Goal: Information Seeking & Learning: Learn about a topic

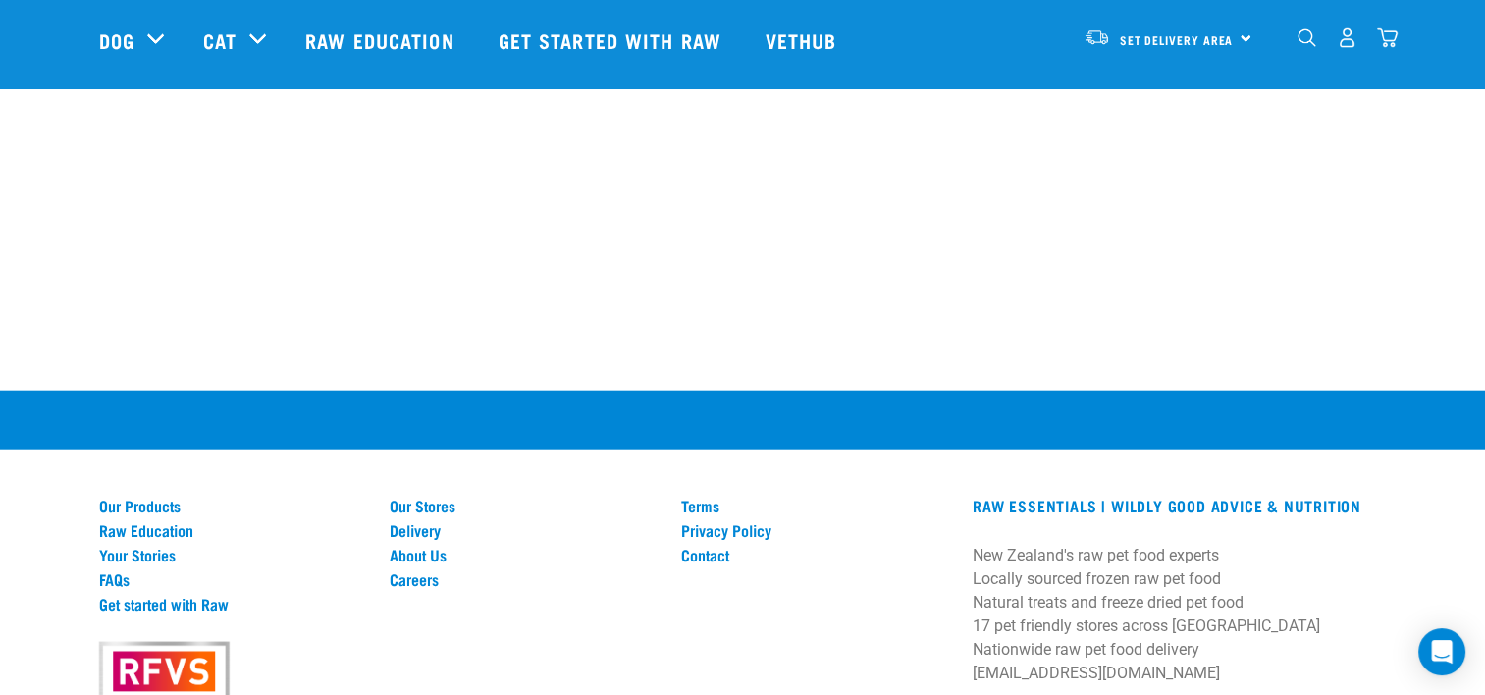
scroll to position [4862, 0]
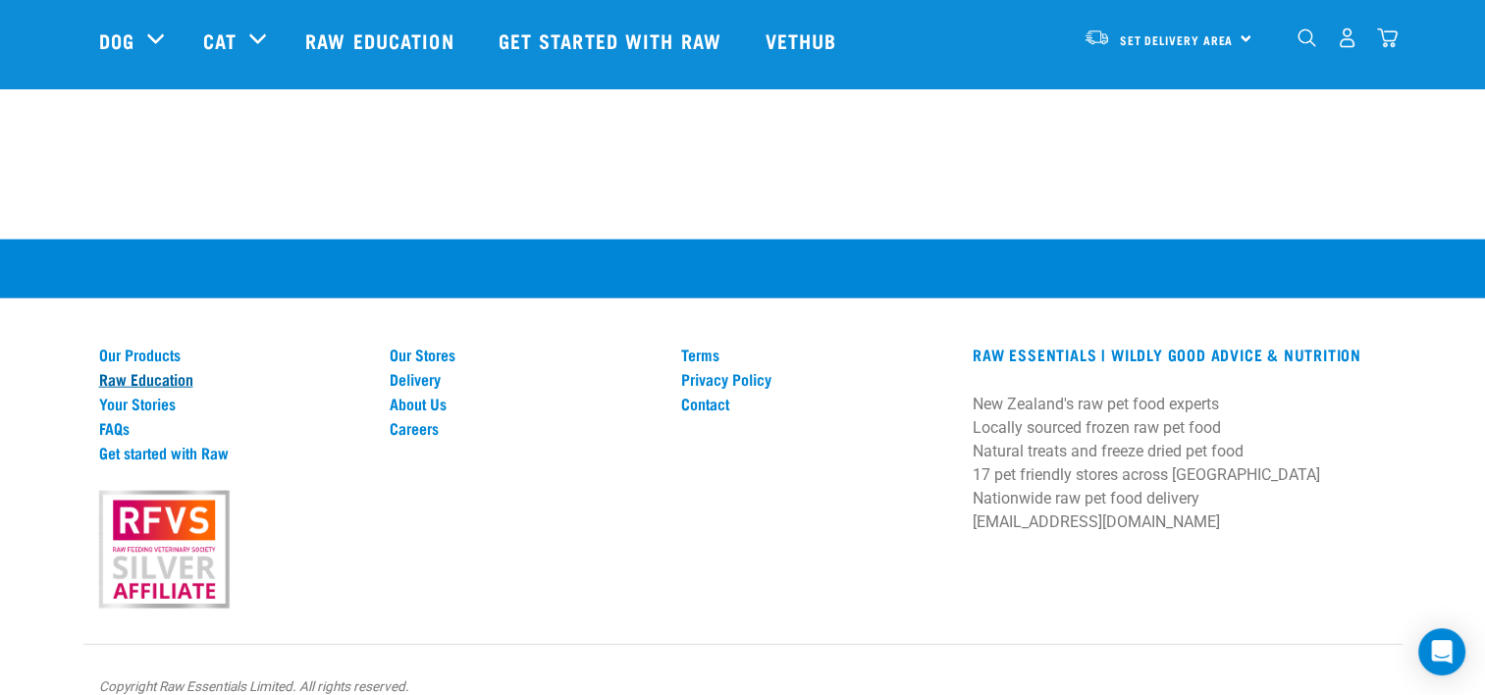
click at [144, 370] on link "Raw Education" at bounding box center [233, 379] width 268 height 18
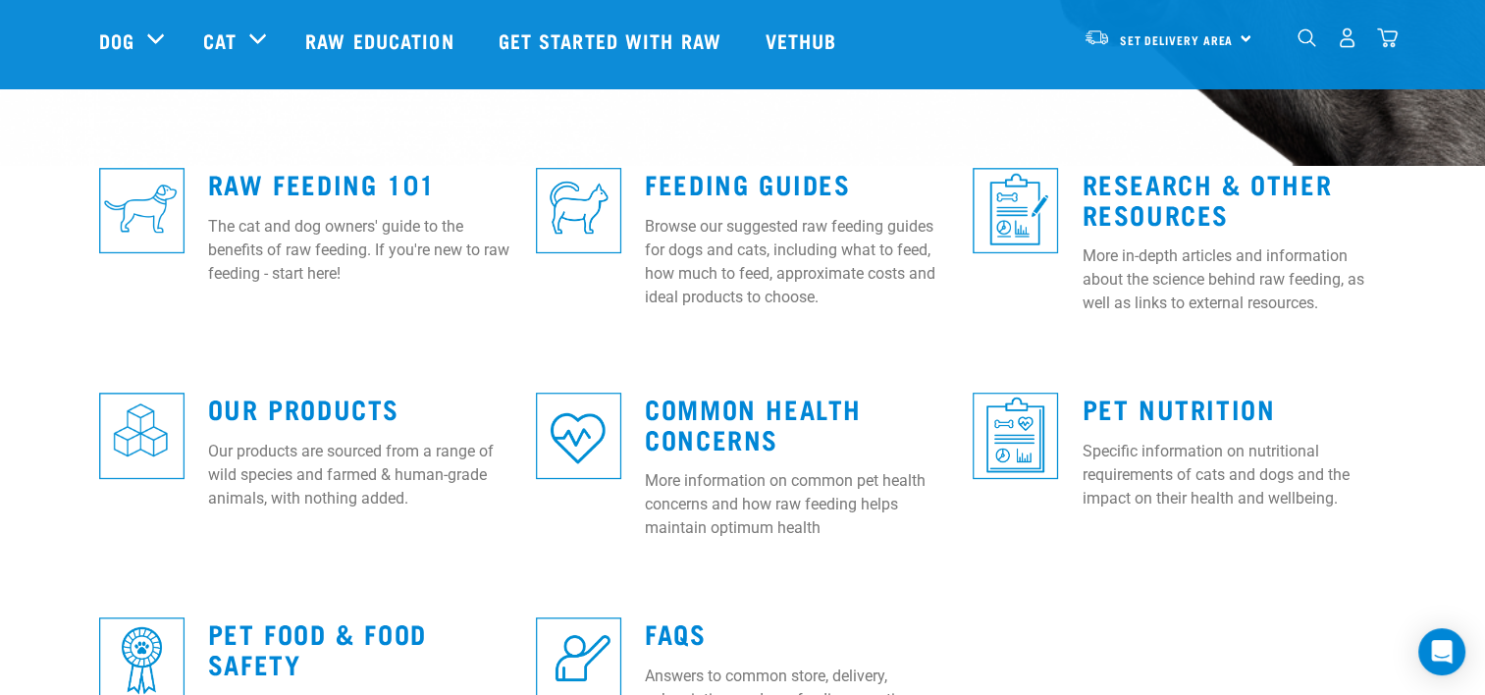
scroll to position [491, 0]
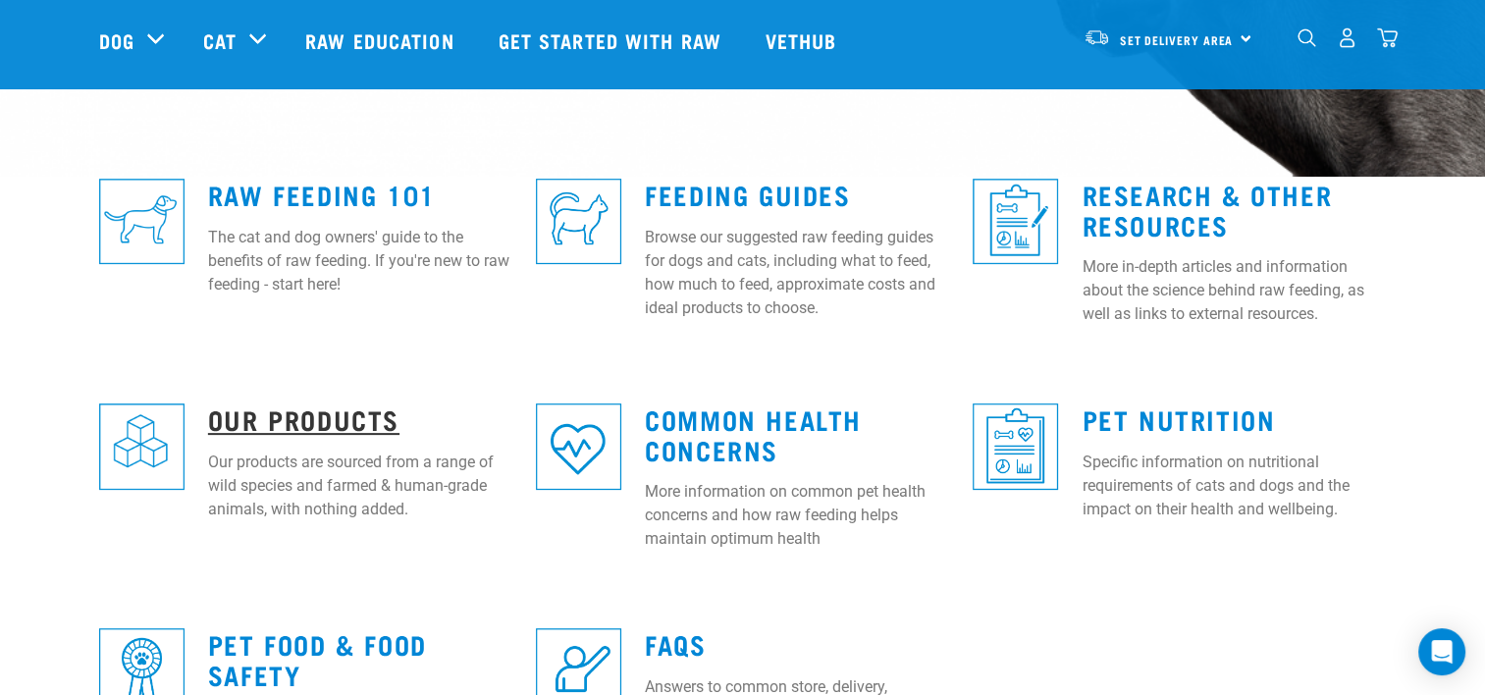
click at [322, 416] on link "Our Products" at bounding box center [303, 418] width 191 height 15
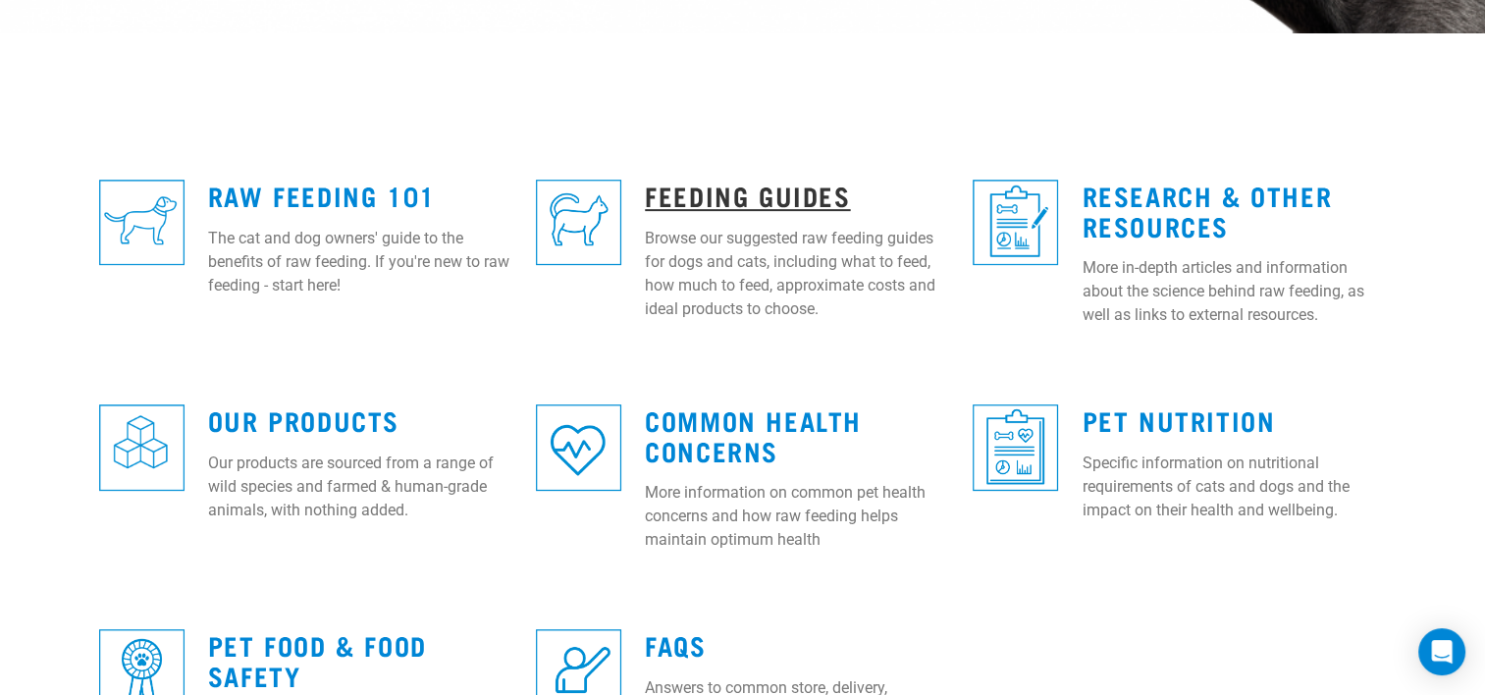
click at [703, 195] on link "Feeding Guides" at bounding box center [747, 194] width 205 height 15
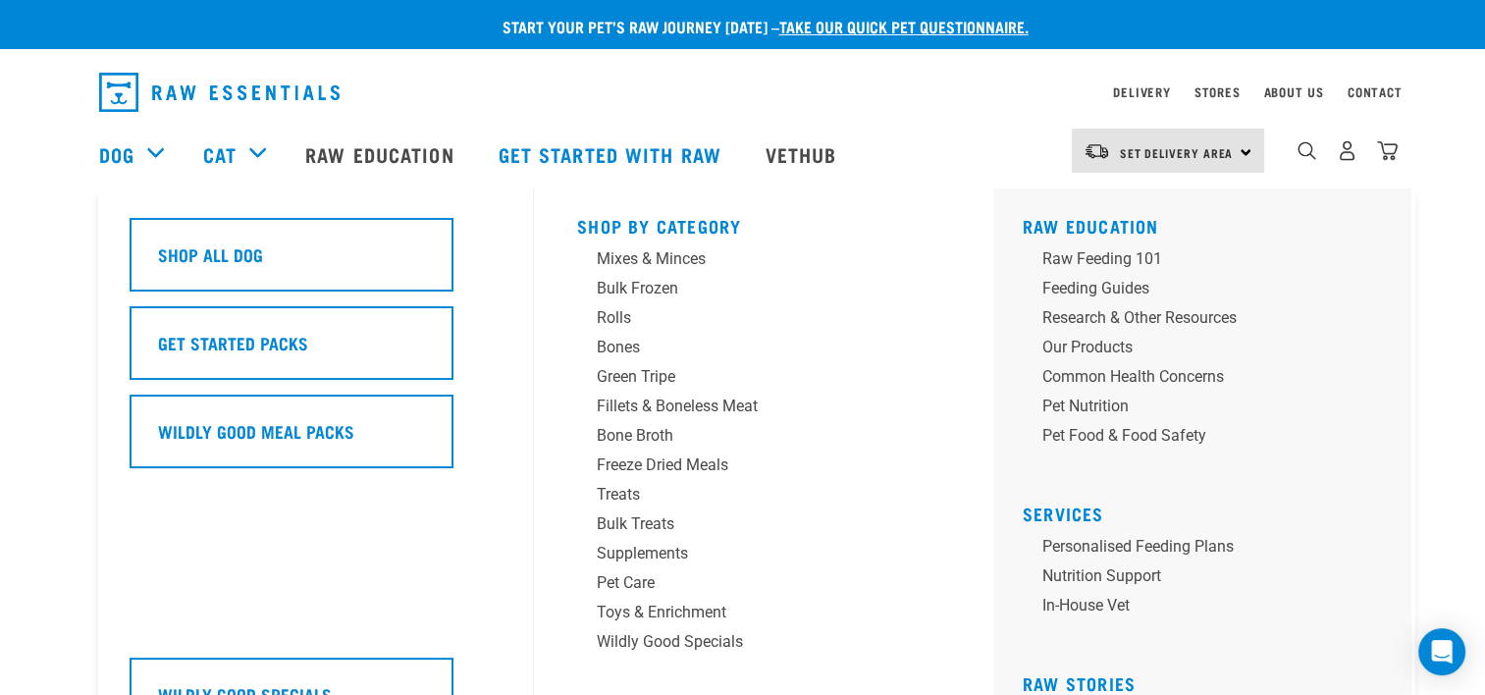
click at [154, 148] on div "Dog" at bounding box center [141, 154] width 84 height 79
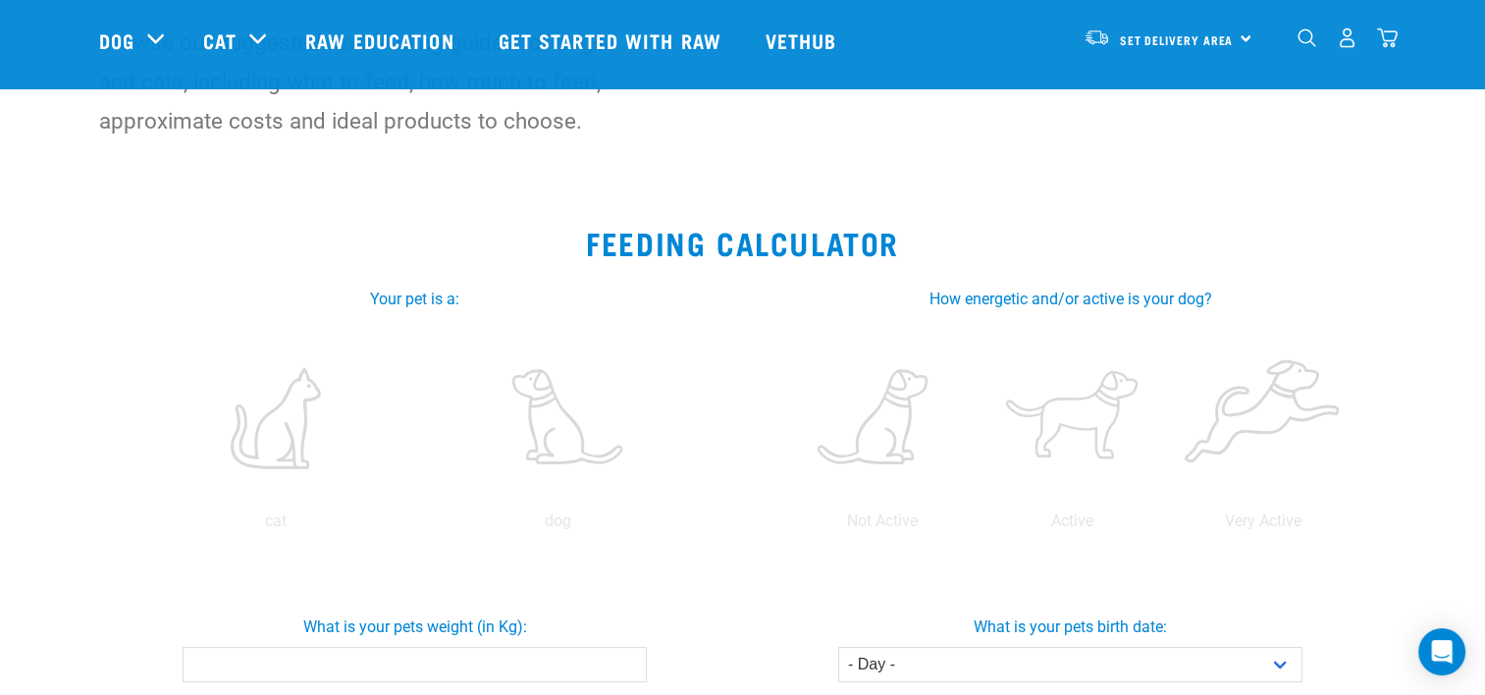
scroll to position [196, 0]
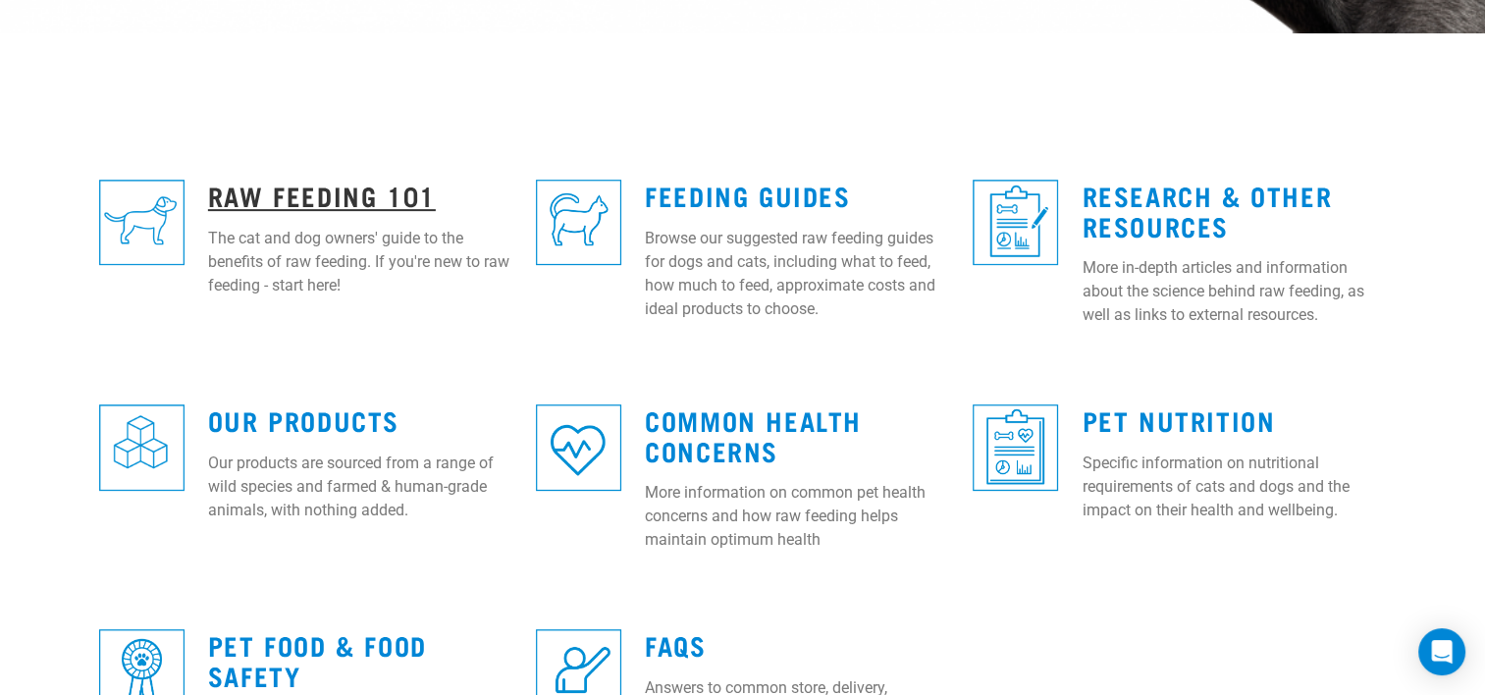
click at [287, 187] on link "Raw Feeding 101" at bounding box center [322, 194] width 228 height 15
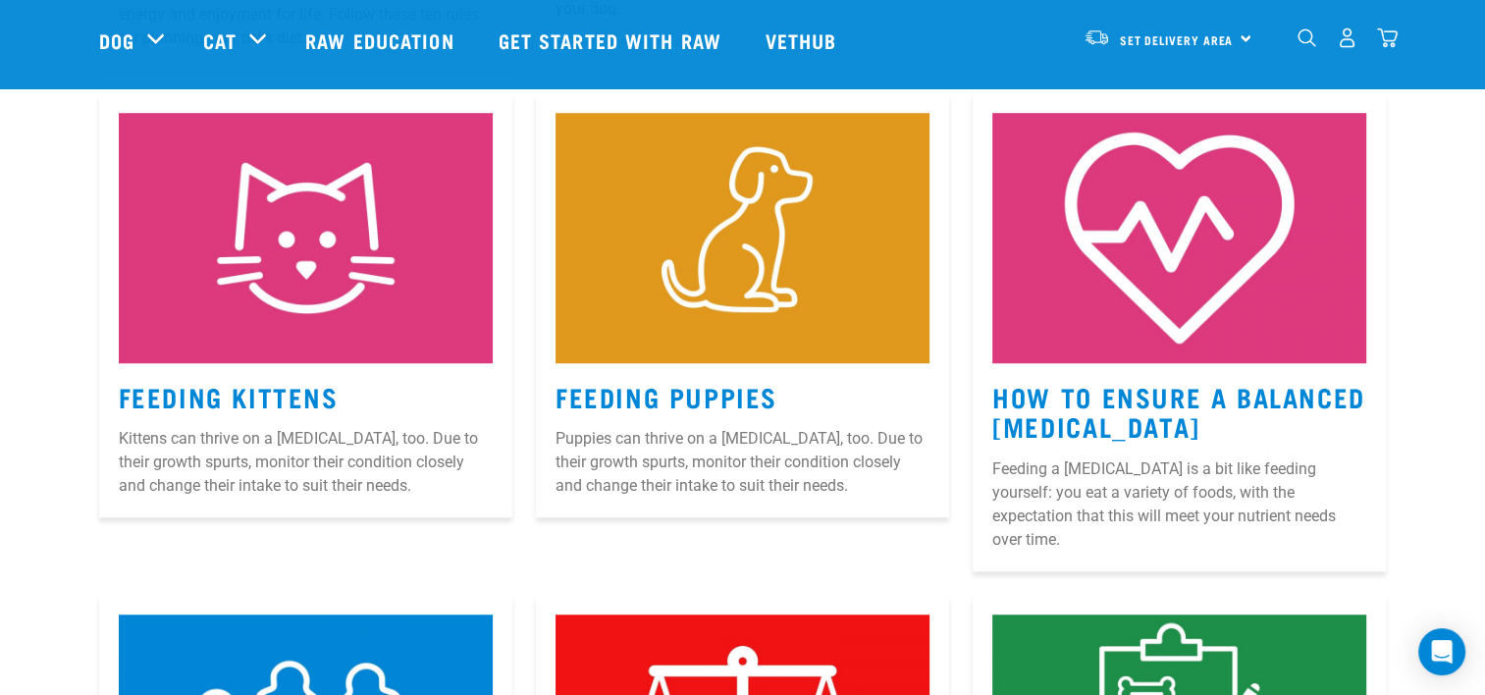
scroll to position [1570, 0]
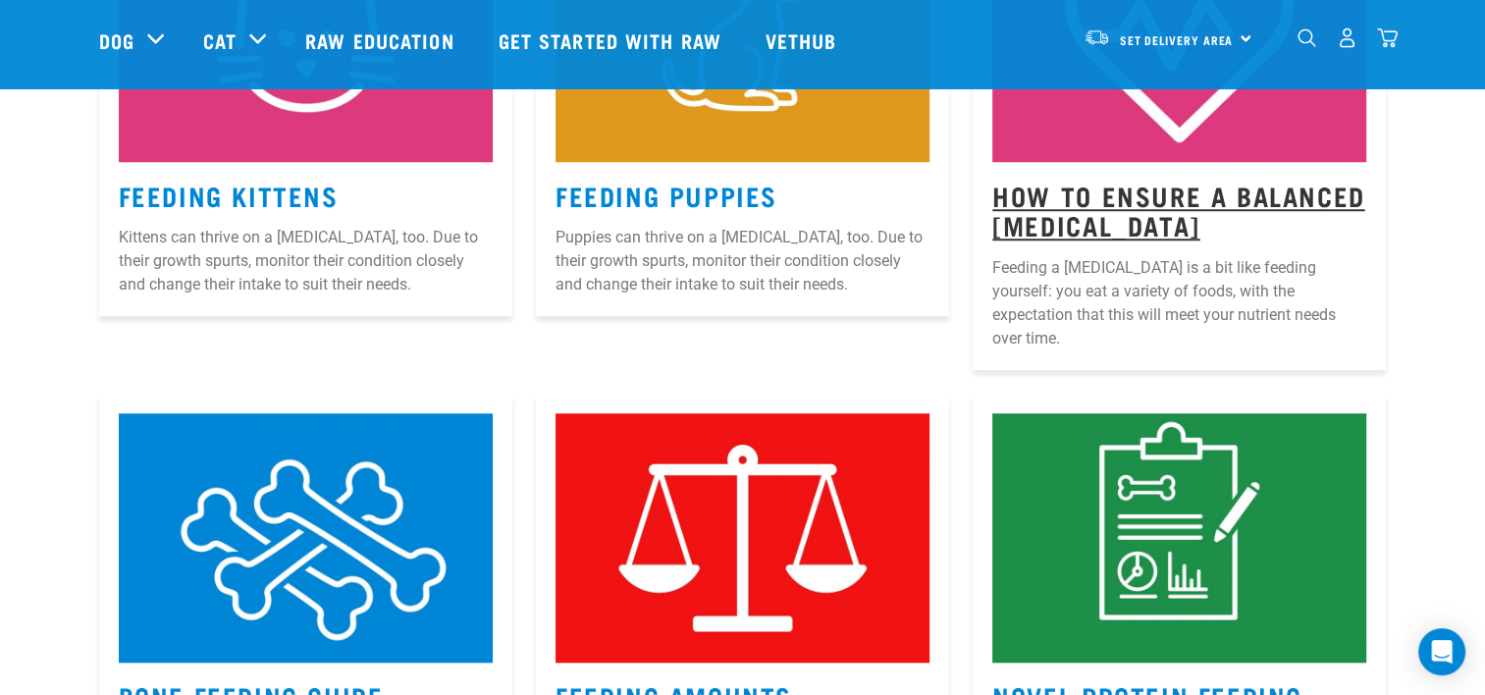
click at [1126, 187] on link "How to Ensure a Balanced [MEDICAL_DATA]" at bounding box center [1178, 209] width 372 height 45
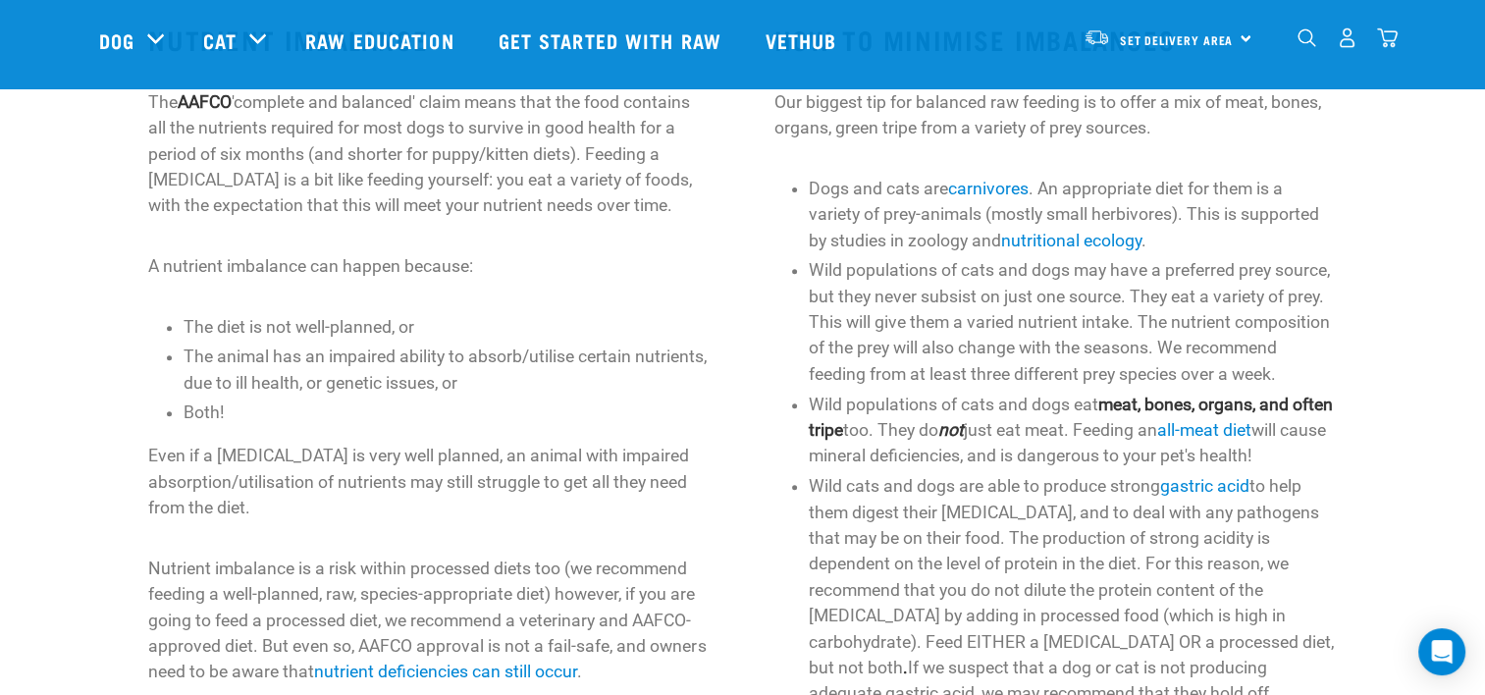
scroll to position [637, 0]
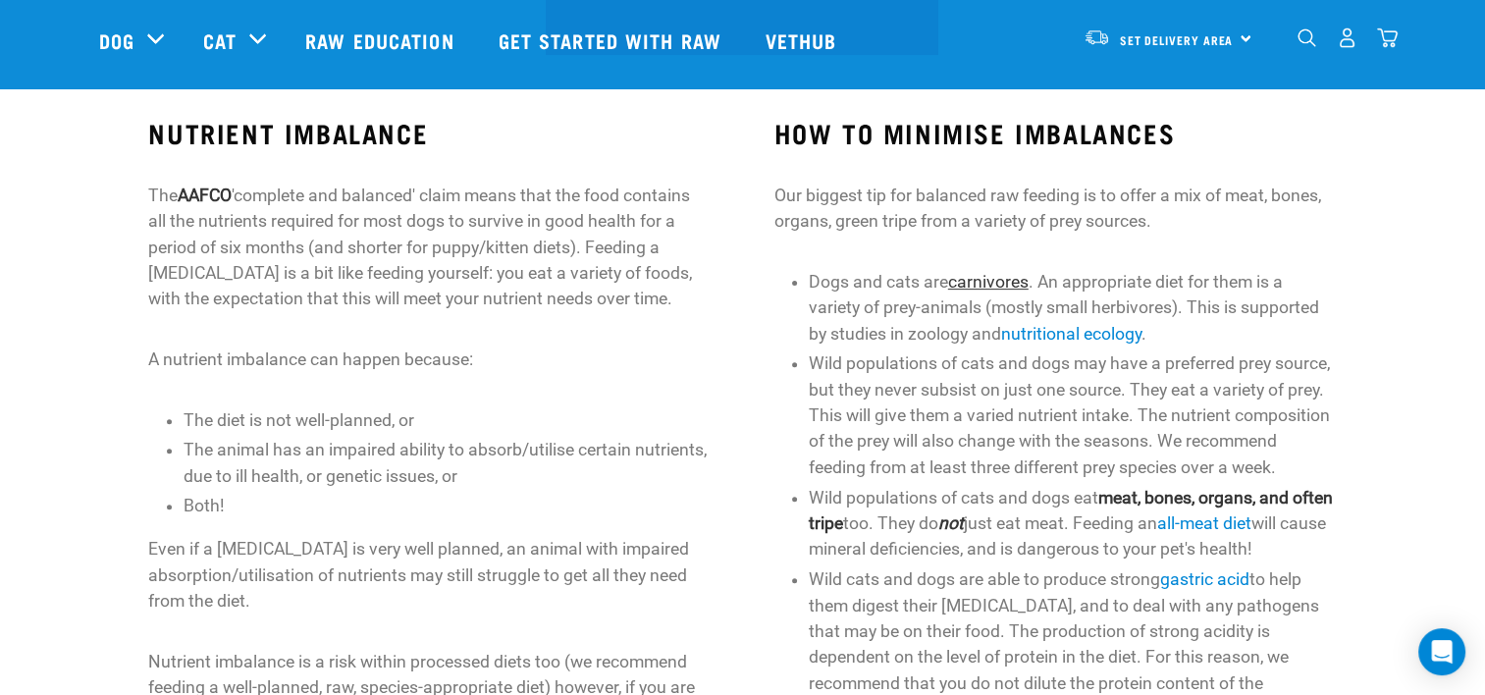
click at [989, 280] on link "carnivores" at bounding box center [988, 282] width 80 height 20
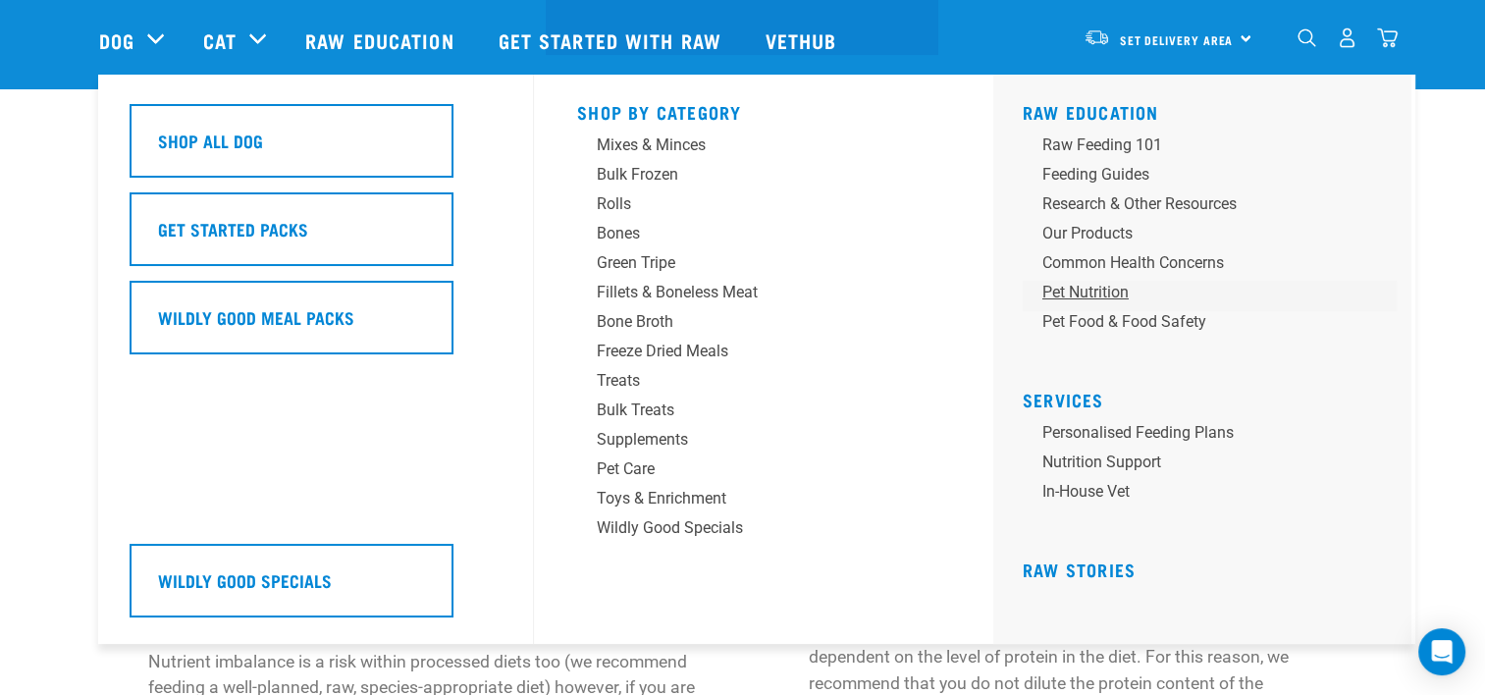
click at [1081, 291] on div "Pet Nutrition" at bounding box center [1195, 293] width 306 height 24
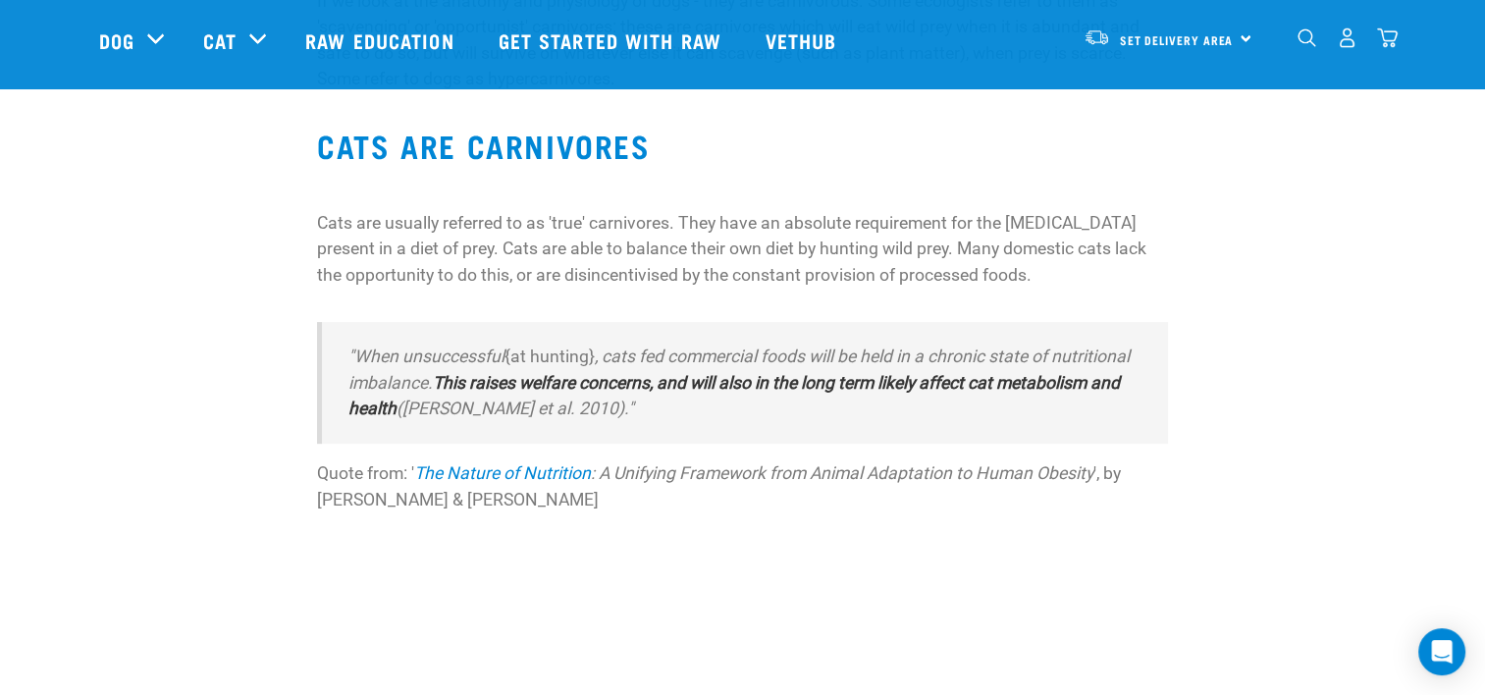
scroll to position [589, 0]
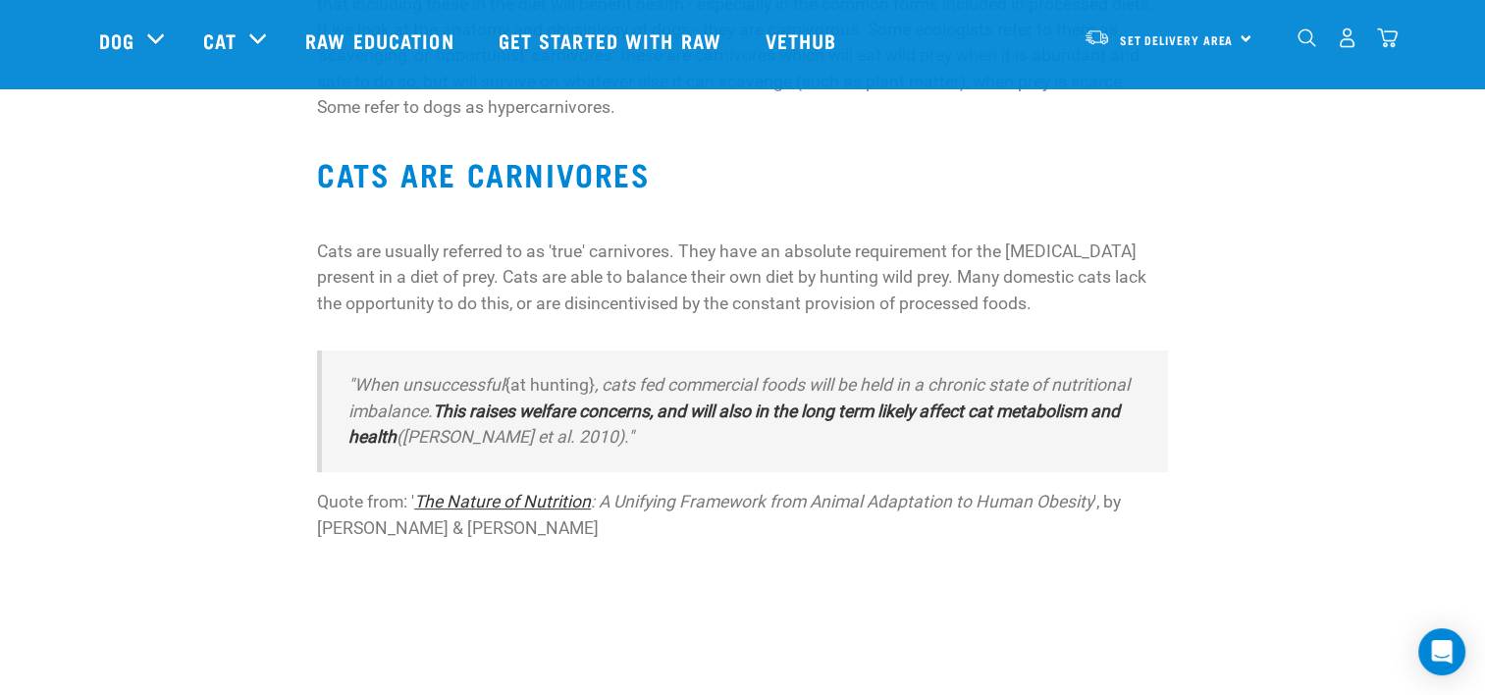
click at [497, 502] on link "The Nature of Nutrition" at bounding box center [502, 502] width 177 height 20
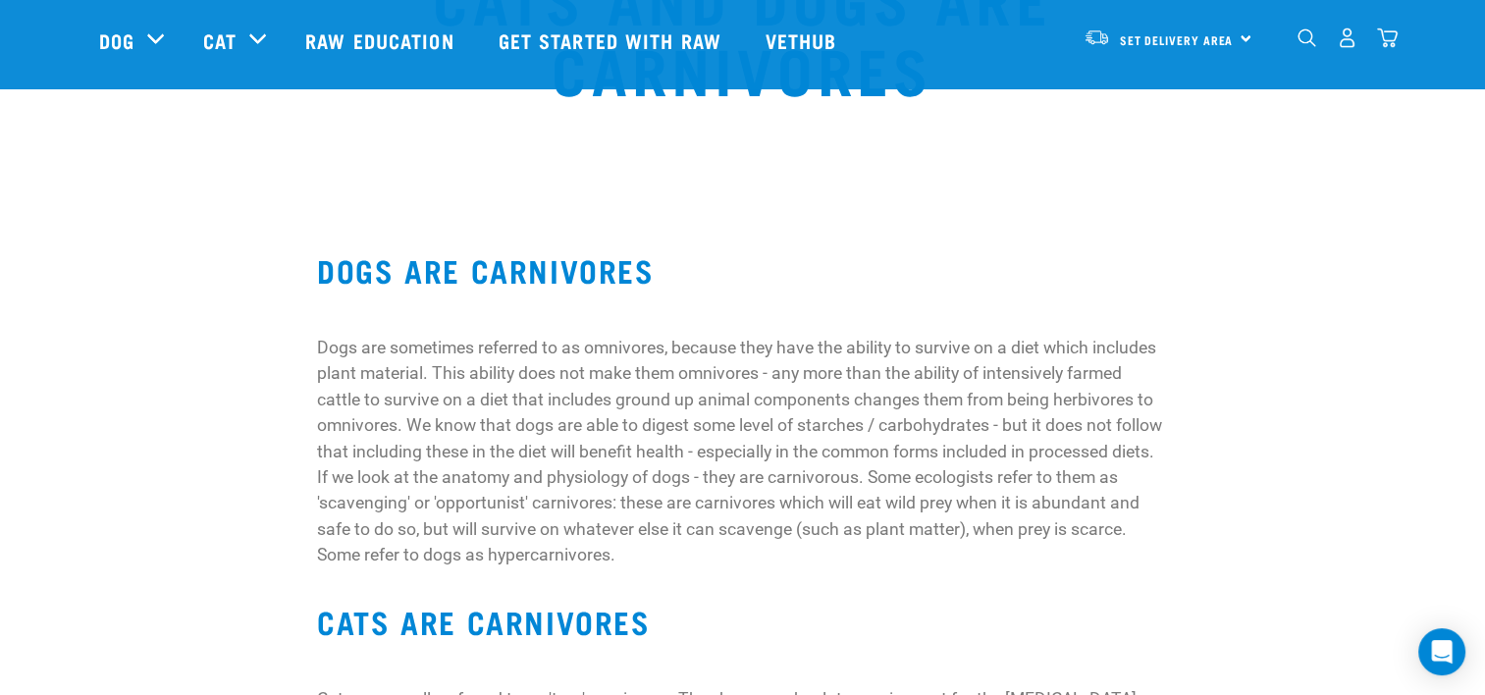
scroll to position [98, 0]
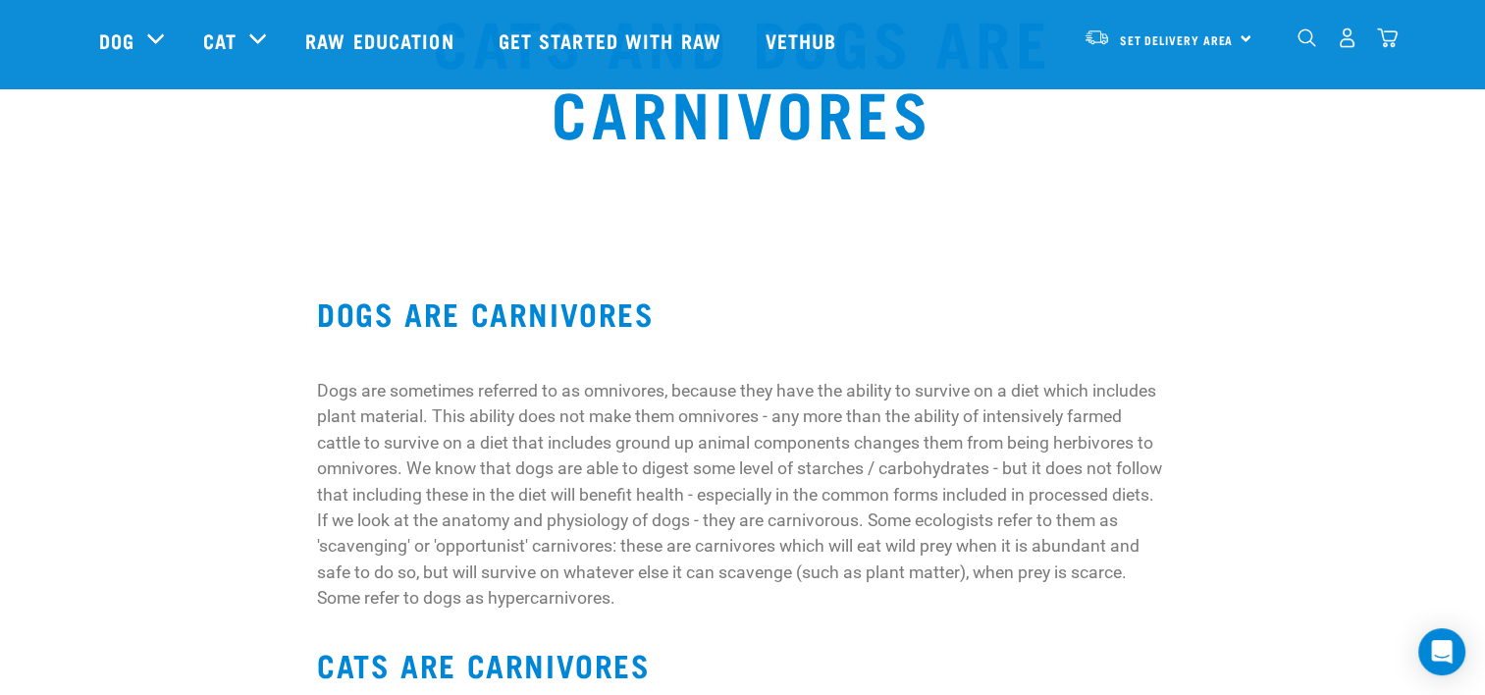
click at [332, 302] on h2 "DOGS ARE CARNIVORES" at bounding box center [742, 312] width 851 height 35
drag, startPoint x: 326, startPoint y: 304, endPoint x: 336, endPoint y: 310, distance: 11.4
click at [336, 306] on h2 "DOGS ARE CARNIVORES" at bounding box center [742, 312] width 851 height 35
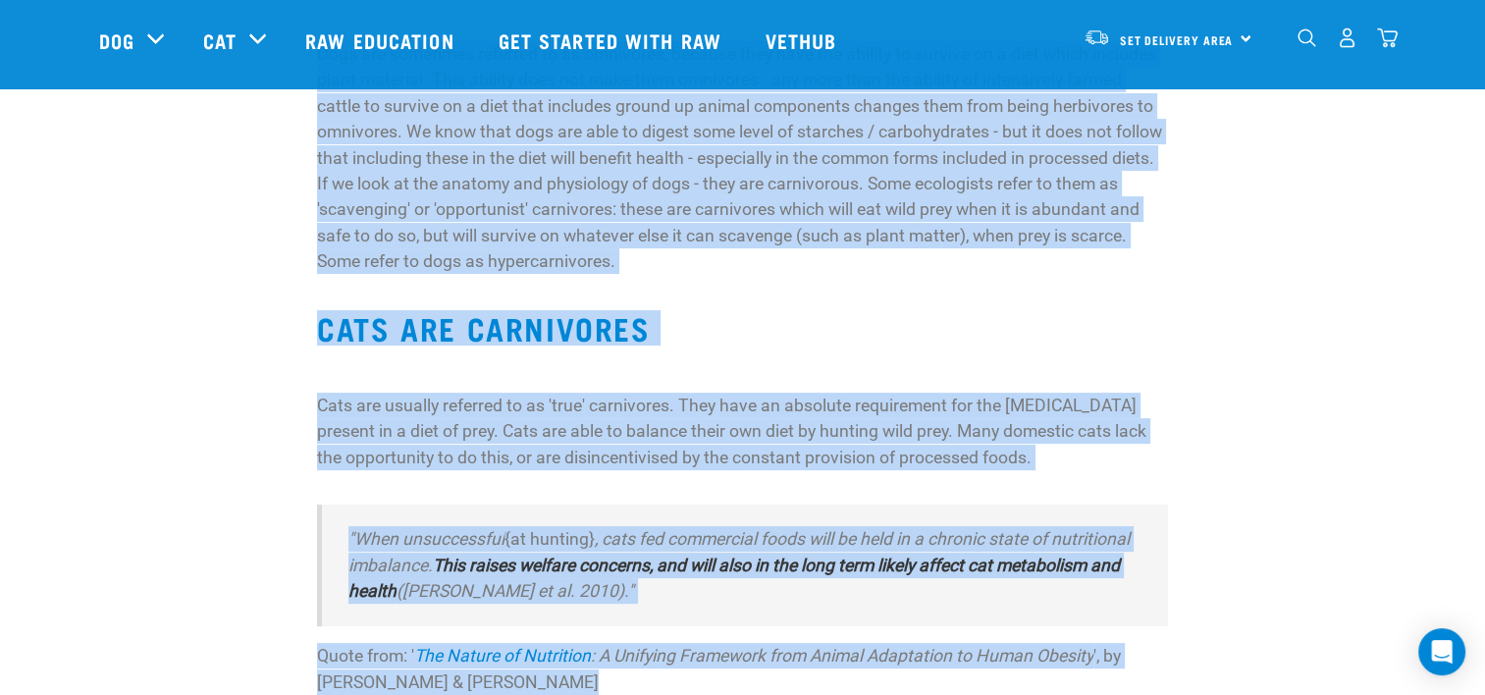
scroll to position [511, 0]
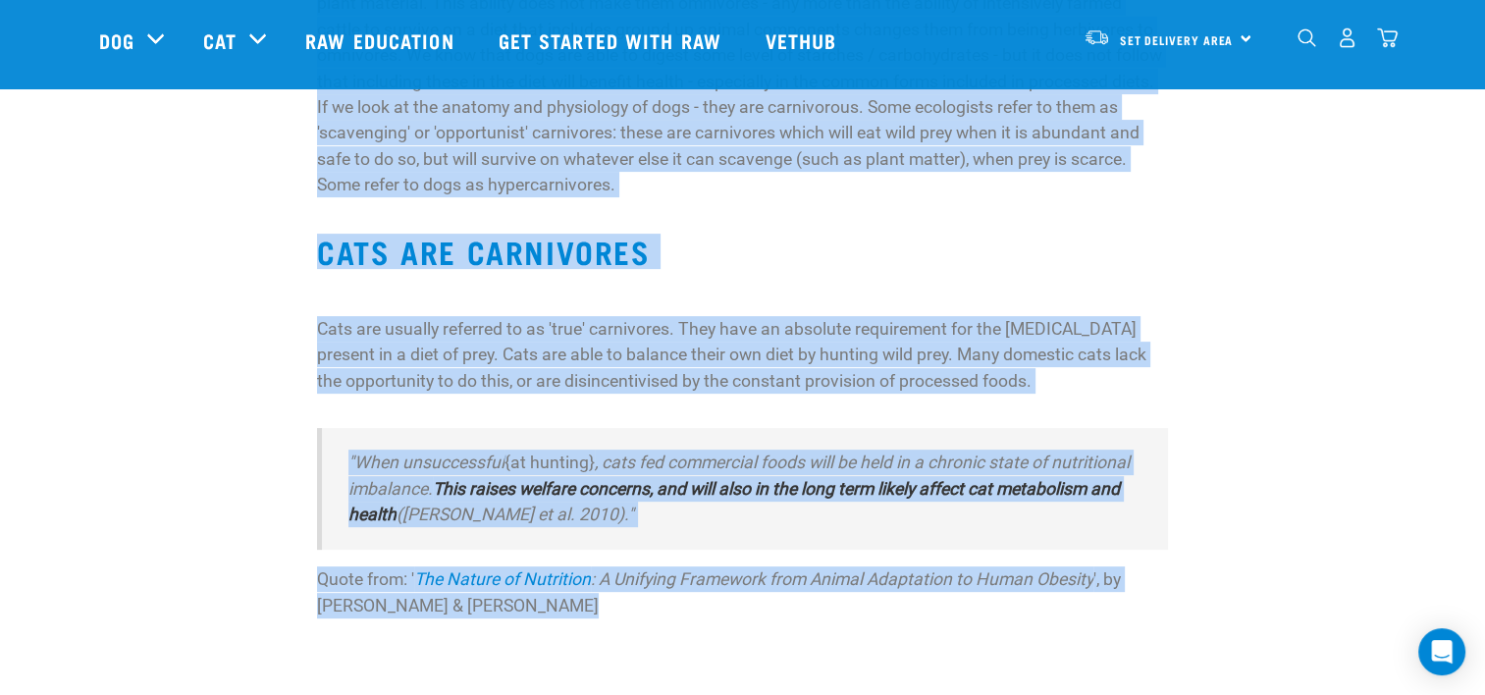
drag, startPoint x: 320, startPoint y: 304, endPoint x: 714, endPoint y: 619, distance: 504.9
click at [714, 619] on div "DOGS ARE CARNIVORES Dogs are sometimes referred to as omnivores, because they h…" at bounding box center [742, 236] width 874 height 795
copy div "DOGS ARE CARNIVORES Dogs are sometimes referred to as omnivores, because they h…"
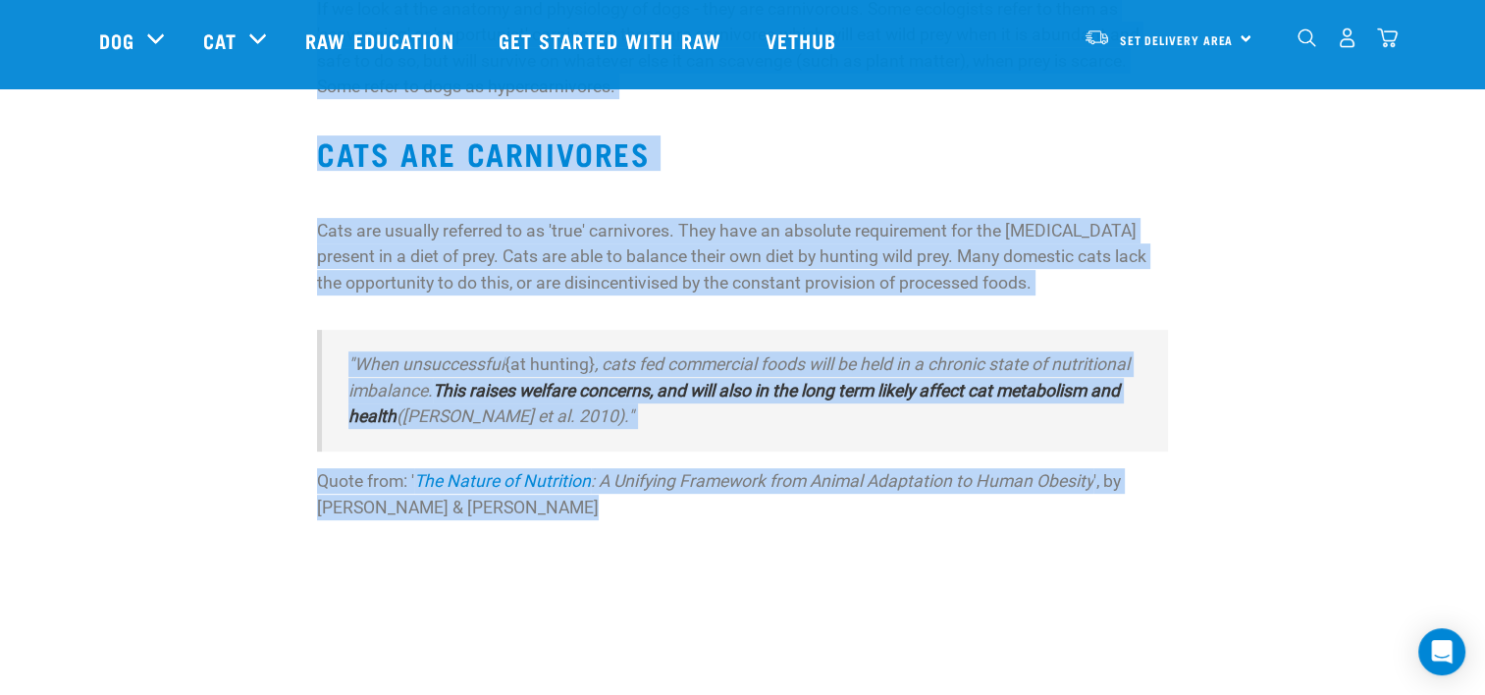
scroll to position [708, 0]
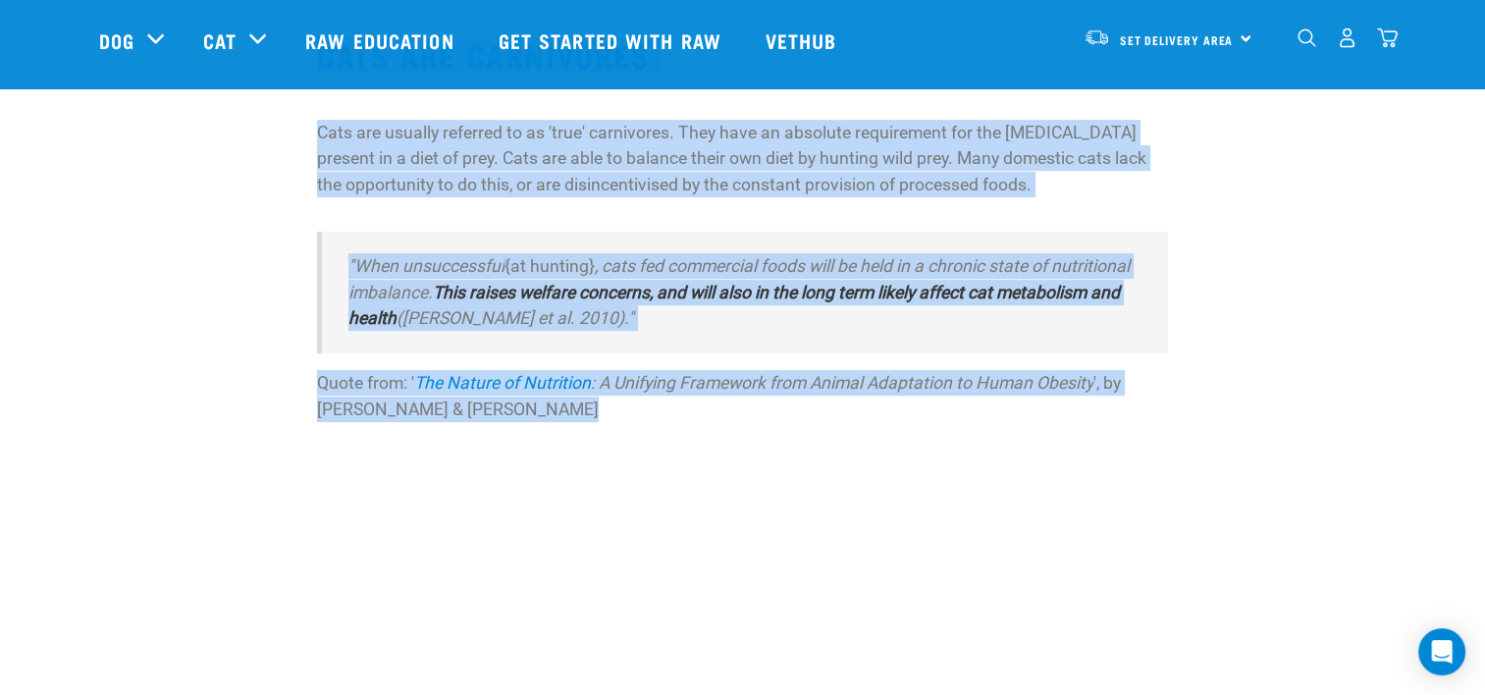
click at [705, 345] on blockquote ""When unsuccessful {at hunting} , cats fed commercial foods will be held in a c…" at bounding box center [742, 292] width 851 height 121
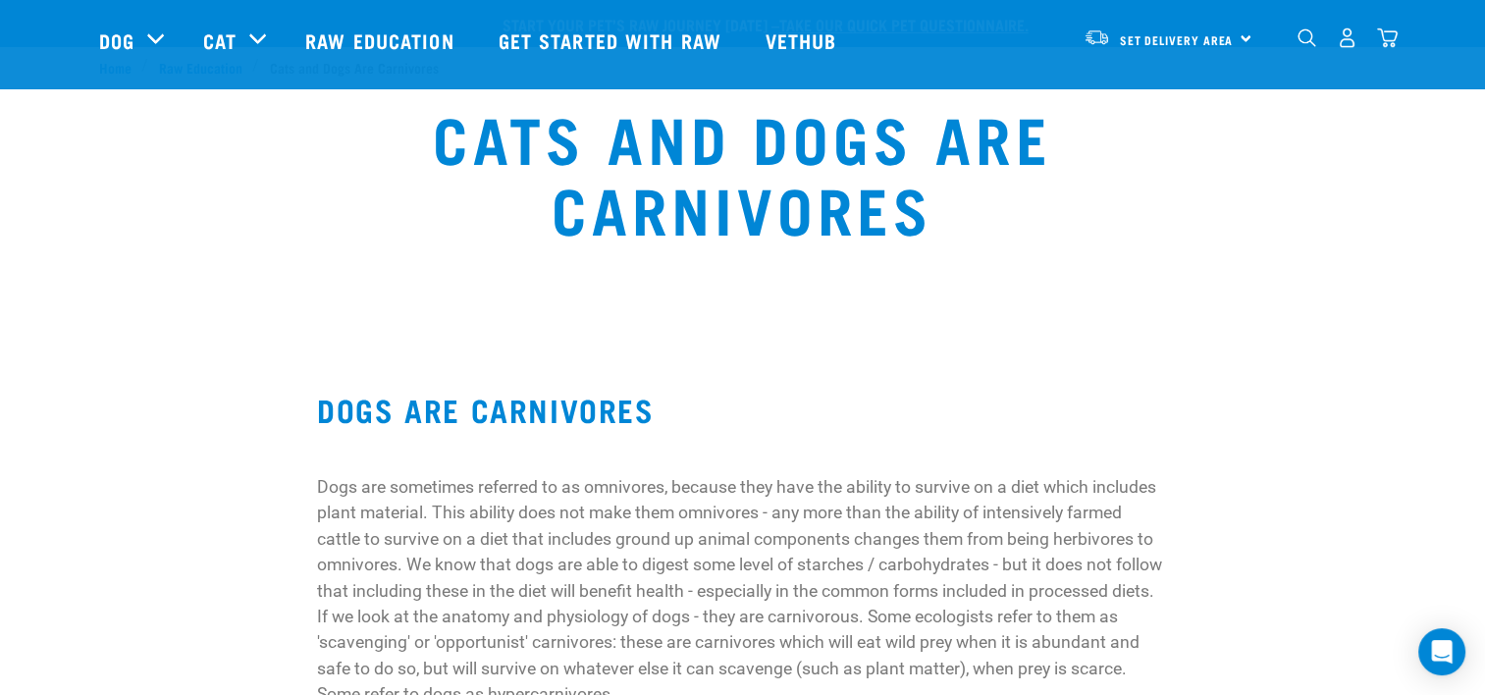
scroll to position [0, 0]
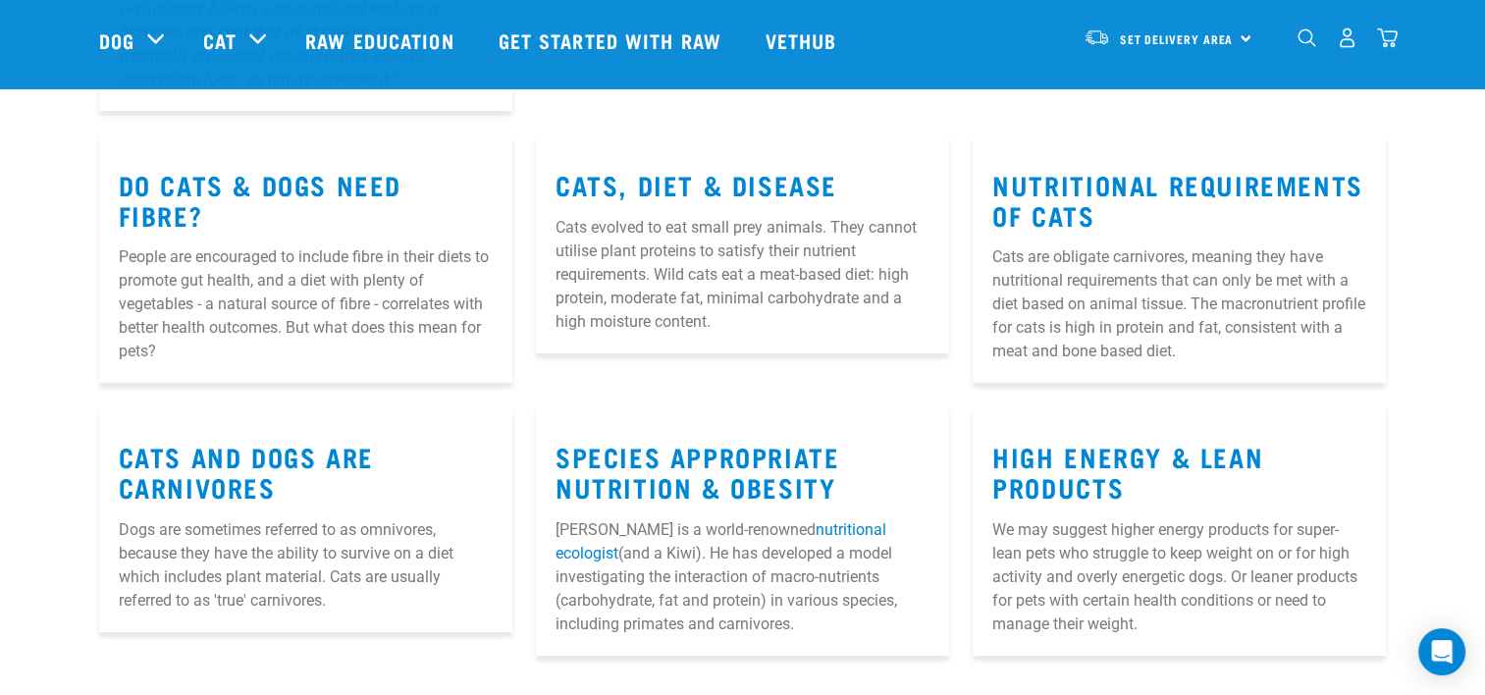
scroll to position [687, 0]
click at [230, 183] on link "Do Cats & Dogs Need Fibre?" at bounding box center [260, 198] width 283 height 45
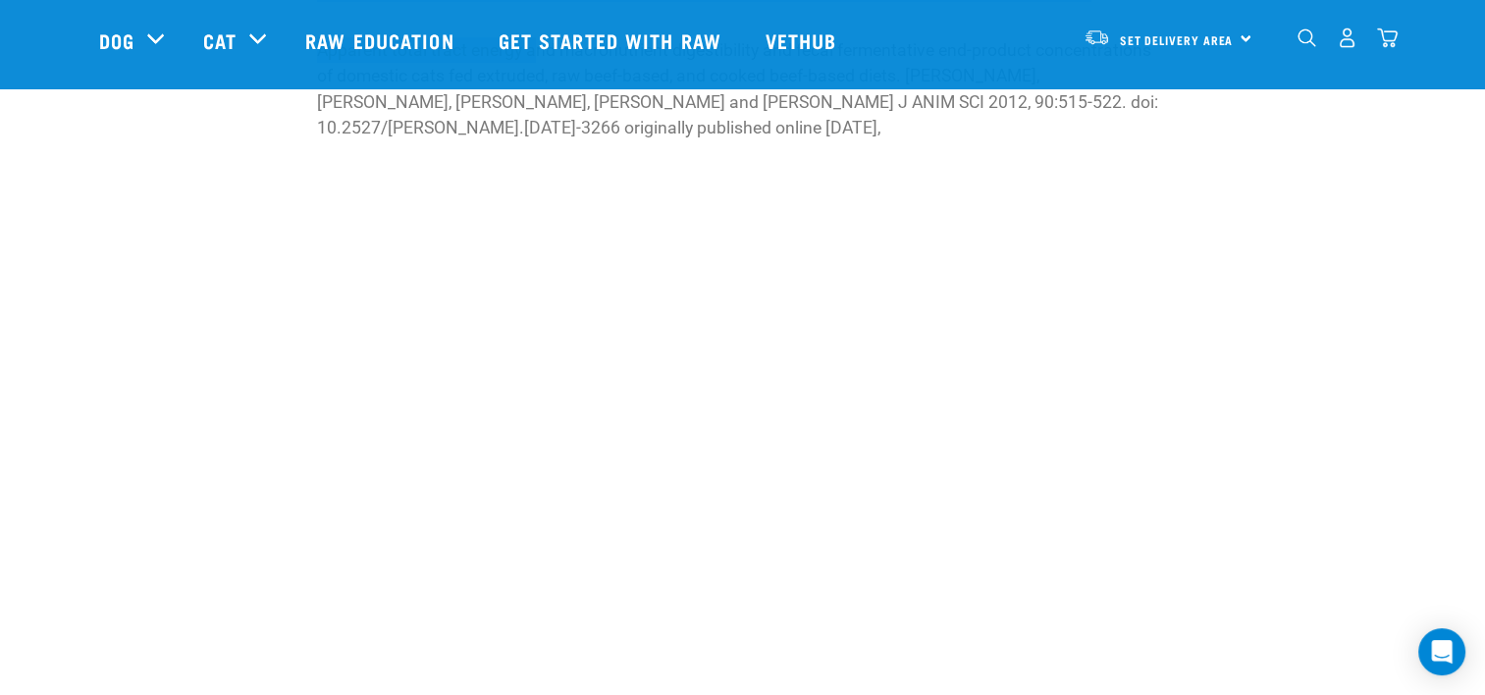
scroll to position [947, 0]
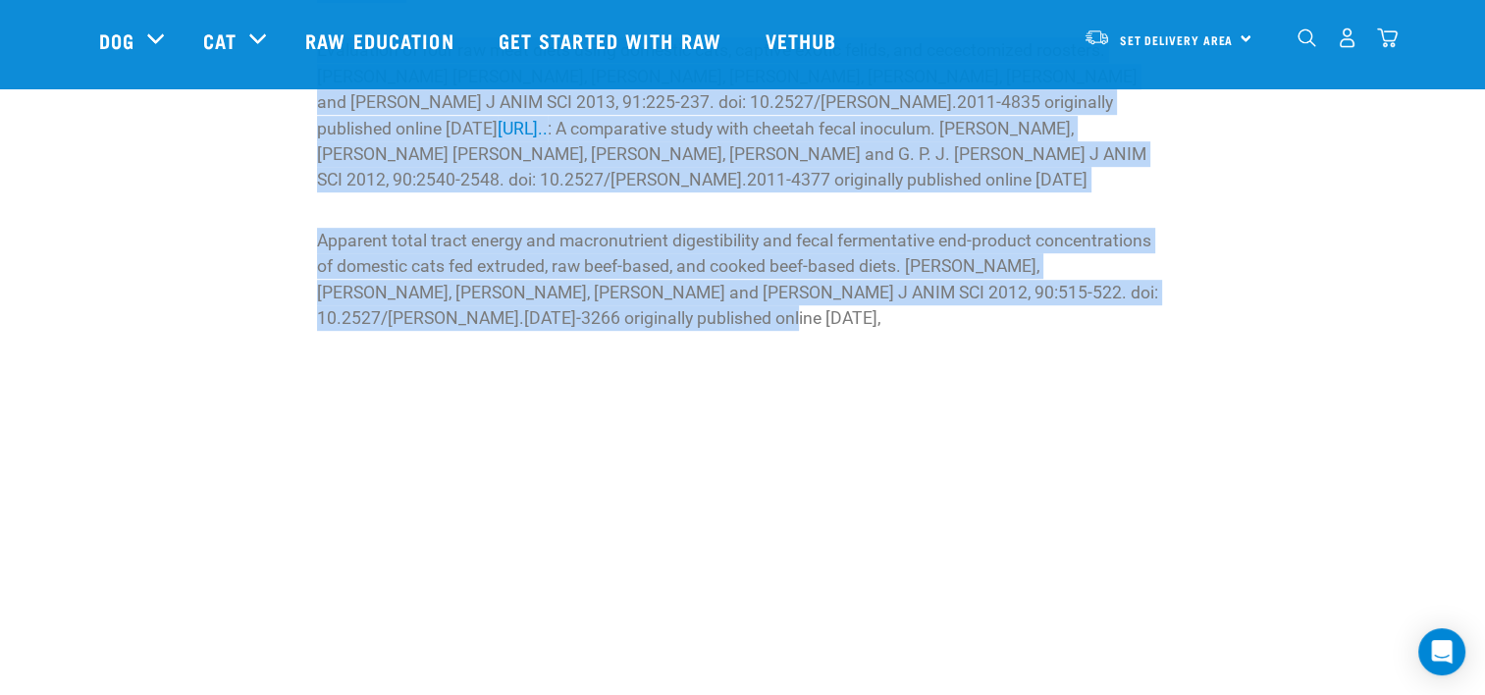
drag, startPoint x: 297, startPoint y: 284, endPoint x: 582, endPoint y: 294, distance: 284.8
drag, startPoint x: 582, startPoint y: 294, endPoint x: 449, endPoint y: 249, distance: 140.9
copy div "Do Cats & Dogs Need Fibre? DIETARY FIBRE People are encouraged to include dieta…"
click at [475, 296] on p "Apparent total tract energy and macronutrient digestibility and fecal fermentat…" at bounding box center [742, 280] width 851 height 104
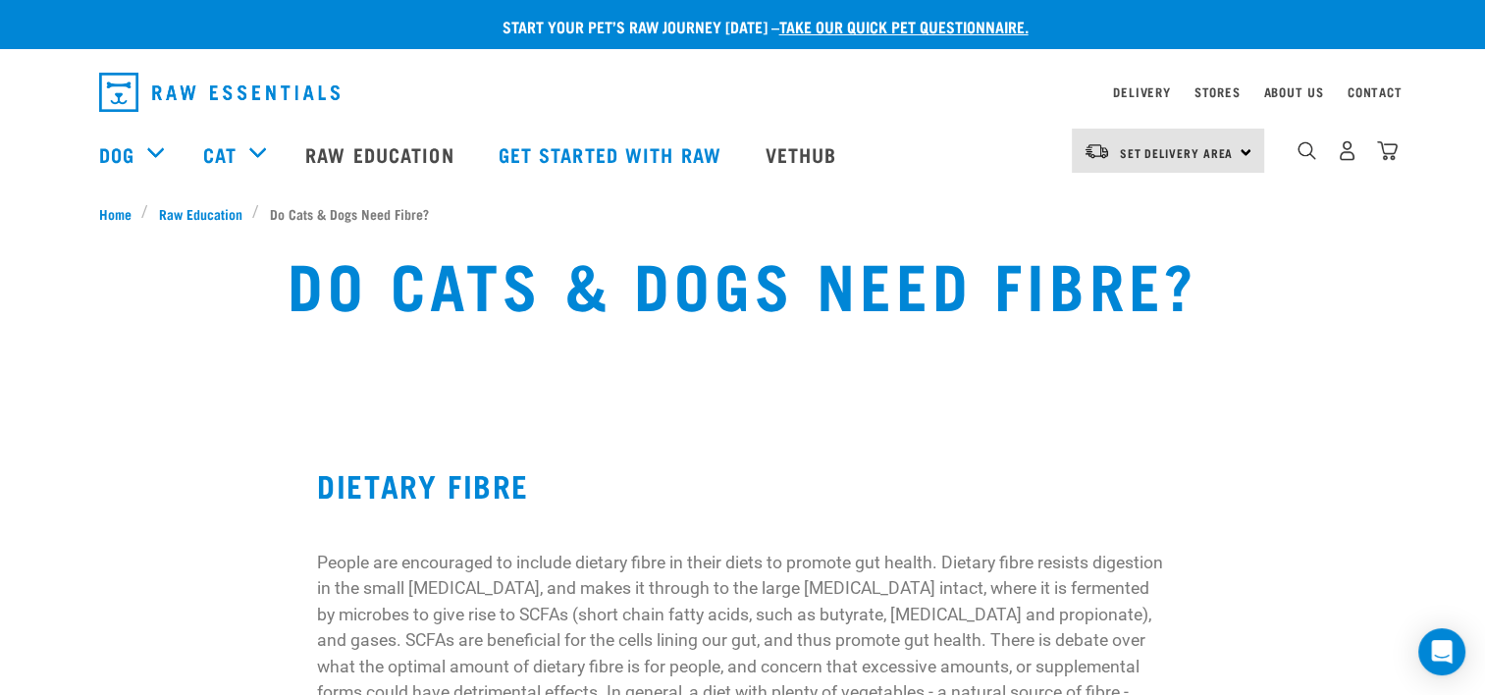
scroll to position [0, 0]
click at [383, 151] on link "Raw Education" at bounding box center [382, 154] width 192 height 79
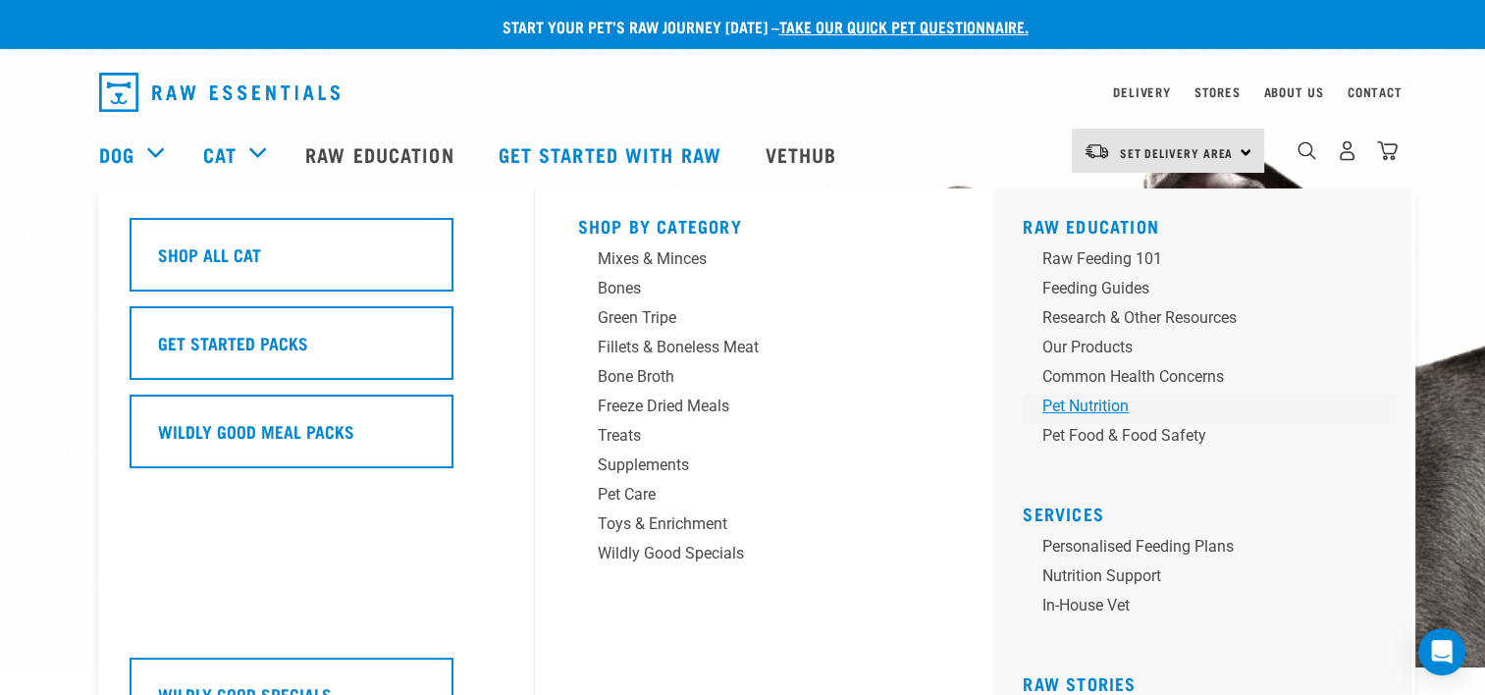
click at [1095, 405] on div "Pet Nutrition" at bounding box center [1195, 407] width 306 height 24
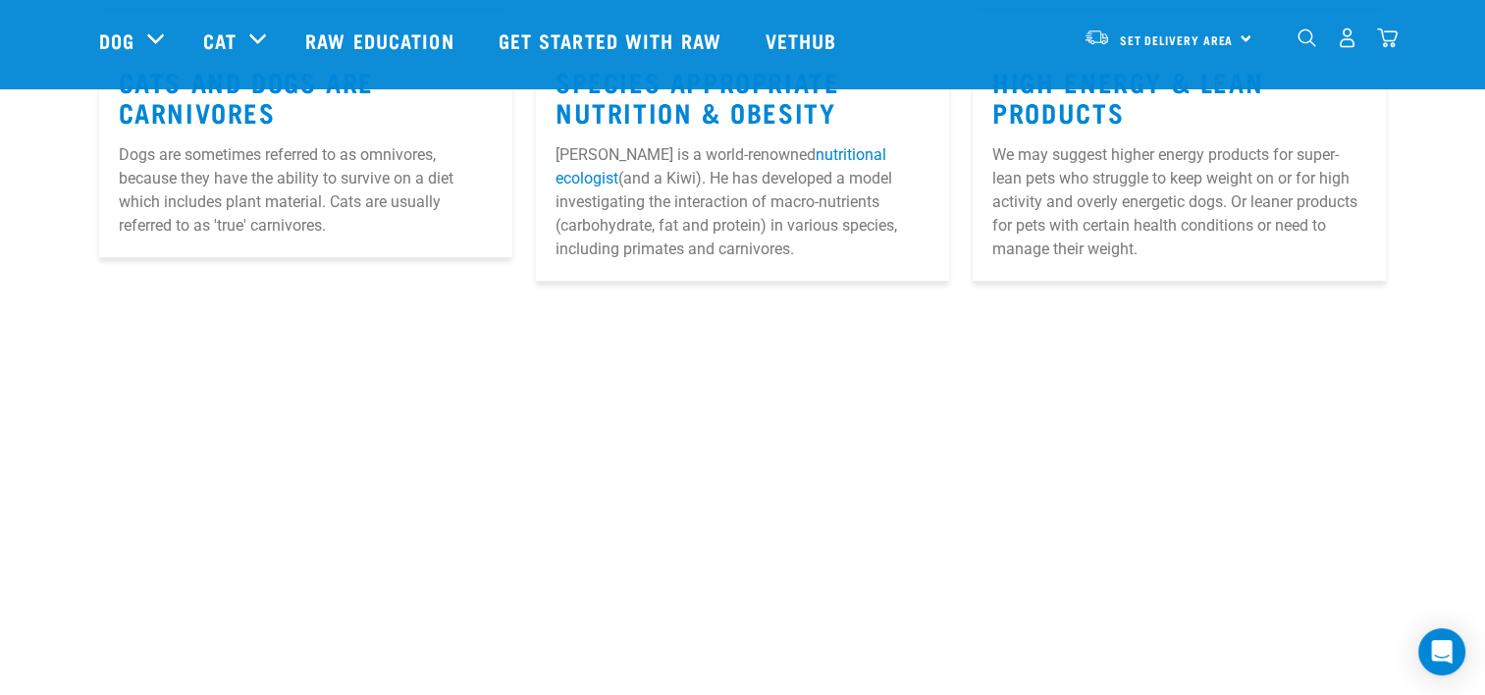
scroll to position [883, 0]
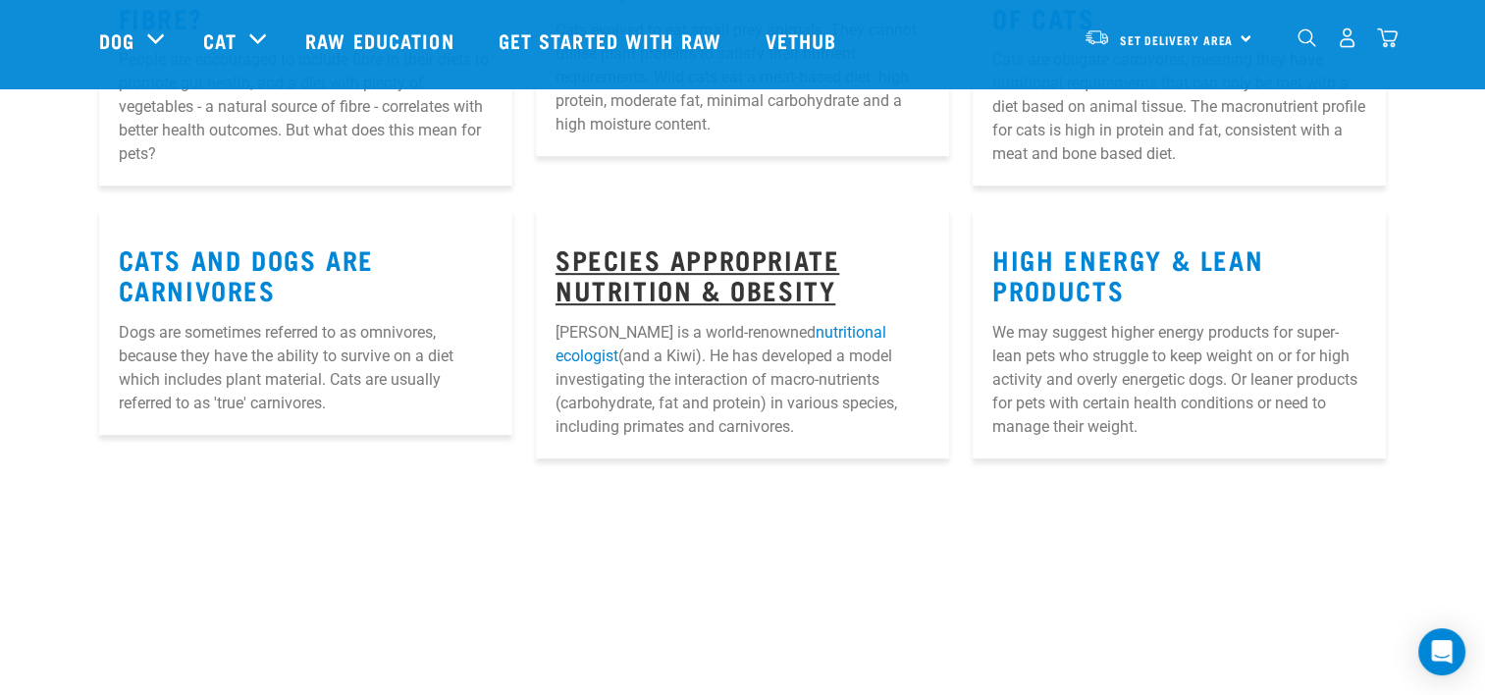
click at [667, 271] on link "Species Appropriate Nutrition & Obesity" at bounding box center [697, 273] width 284 height 45
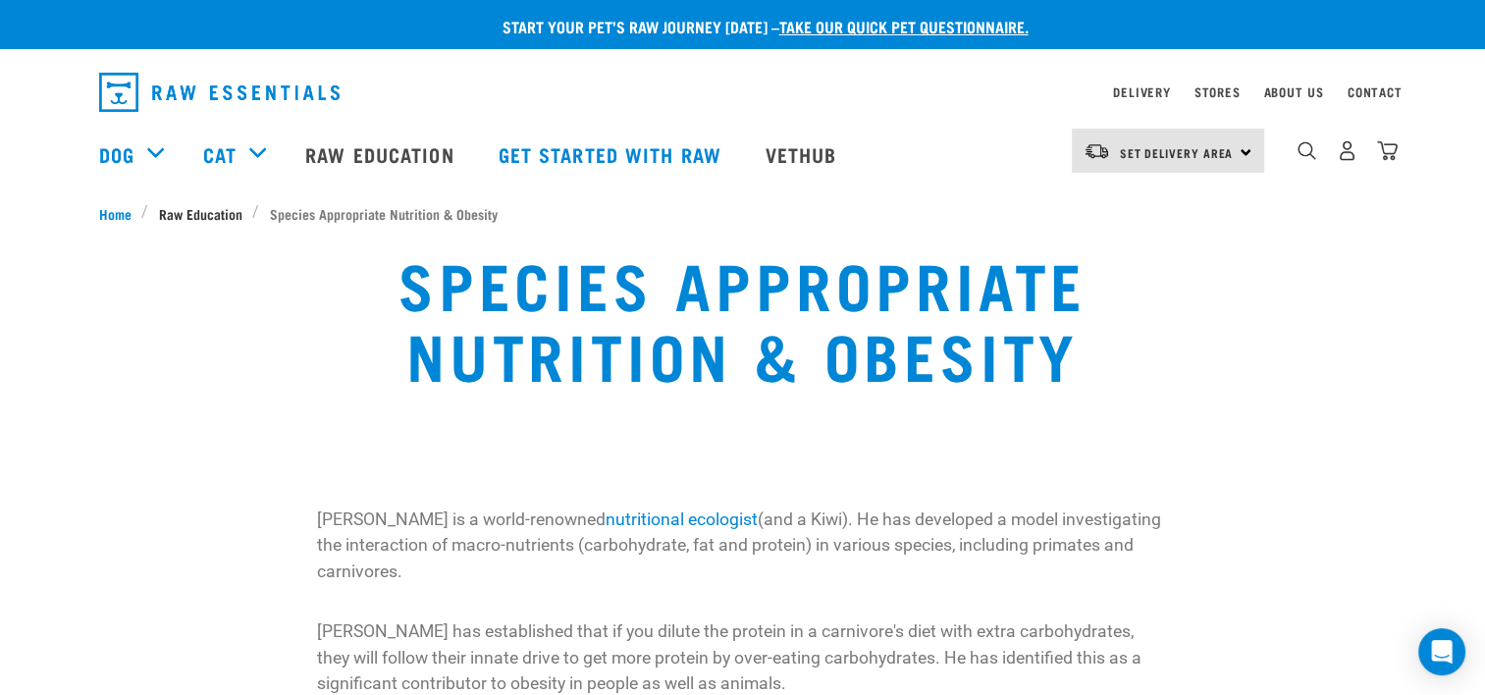
click at [204, 206] on span "Raw Education" at bounding box center [200, 213] width 83 height 21
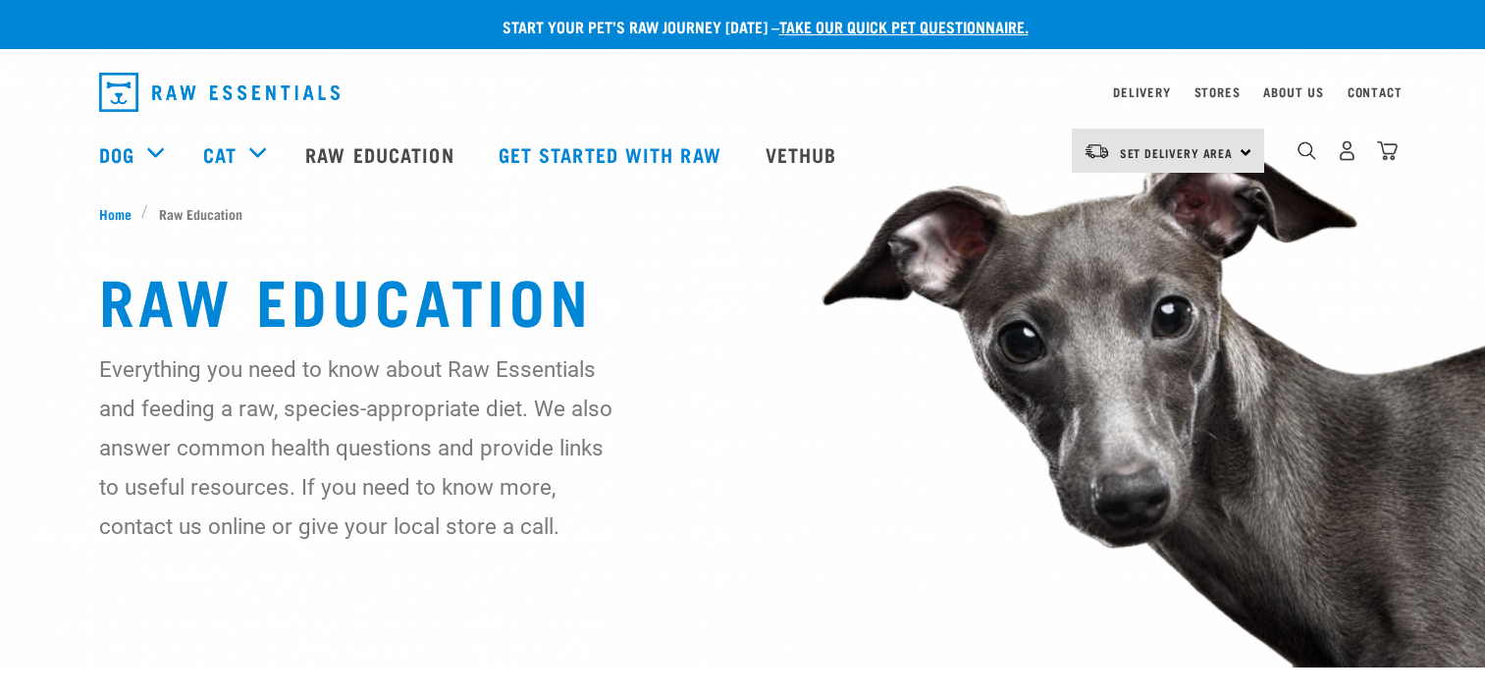
click at [212, 211] on li "Raw Education" at bounding box center [196, 213] width 111 height 21
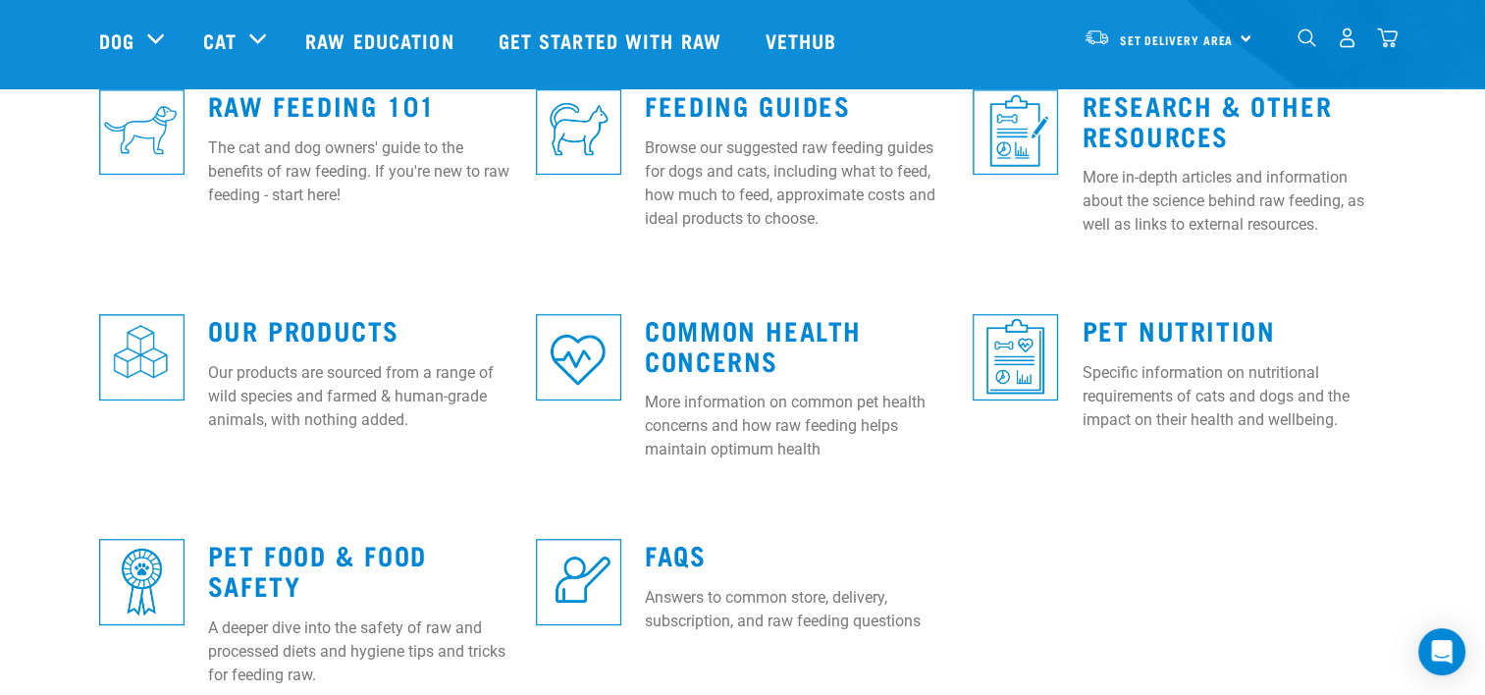
scroll to position [393, 0]
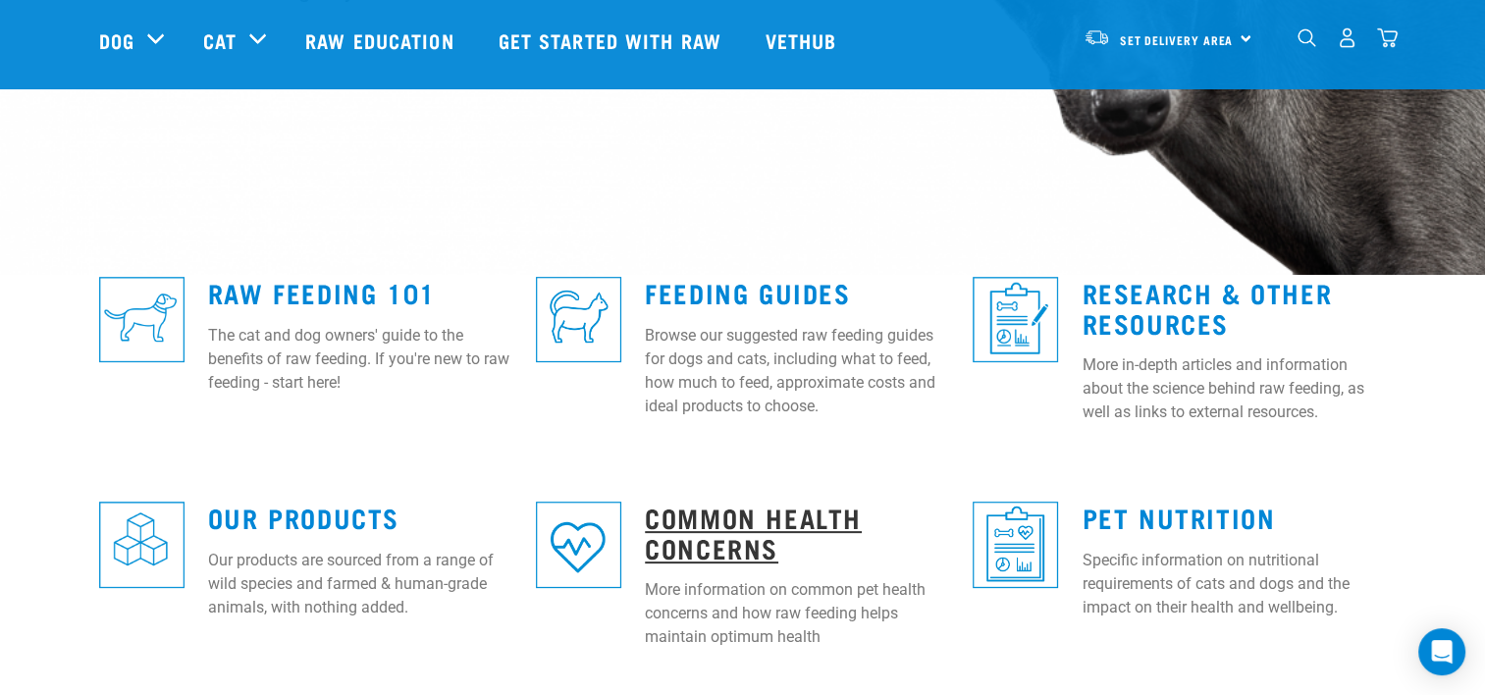
click at [702, 531] on link "Common Health Concerns" at bounding box center [753, 531] width 217 height 45
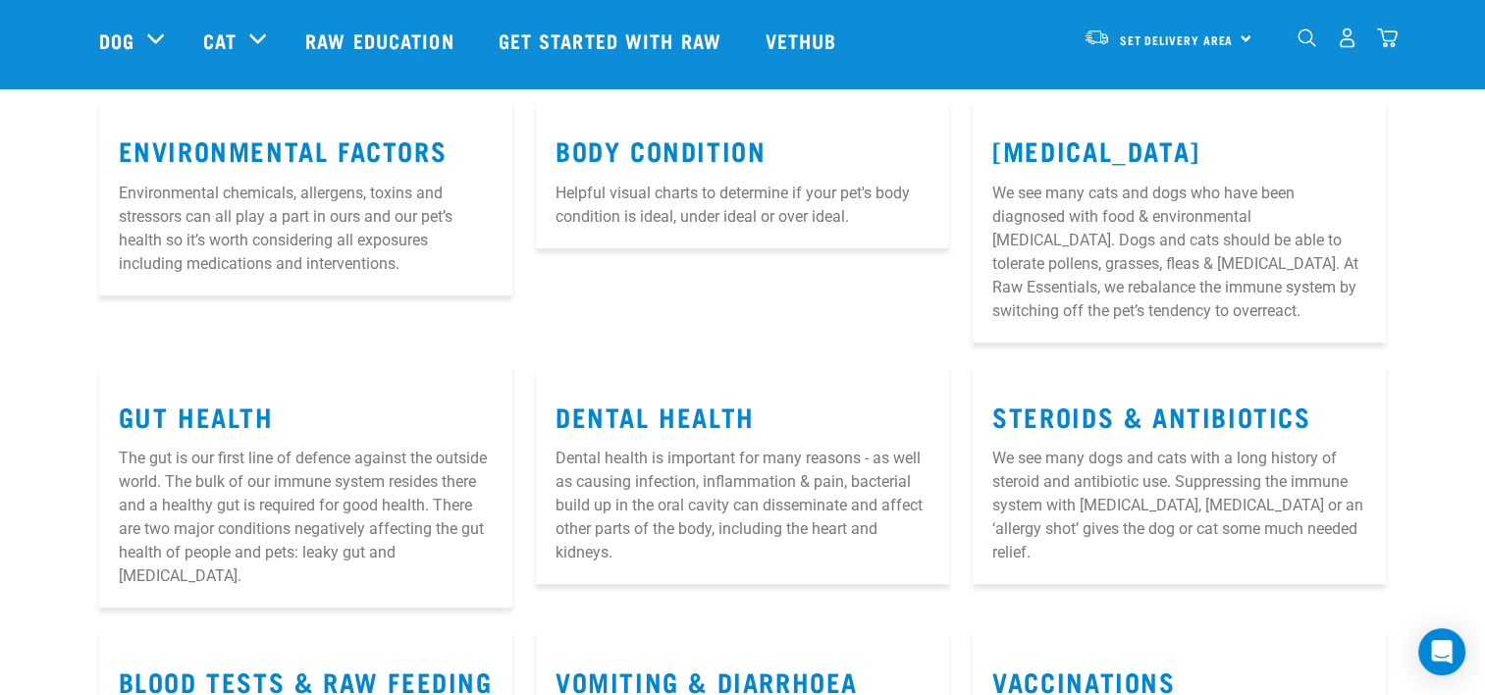
scroll to position [294, 0]
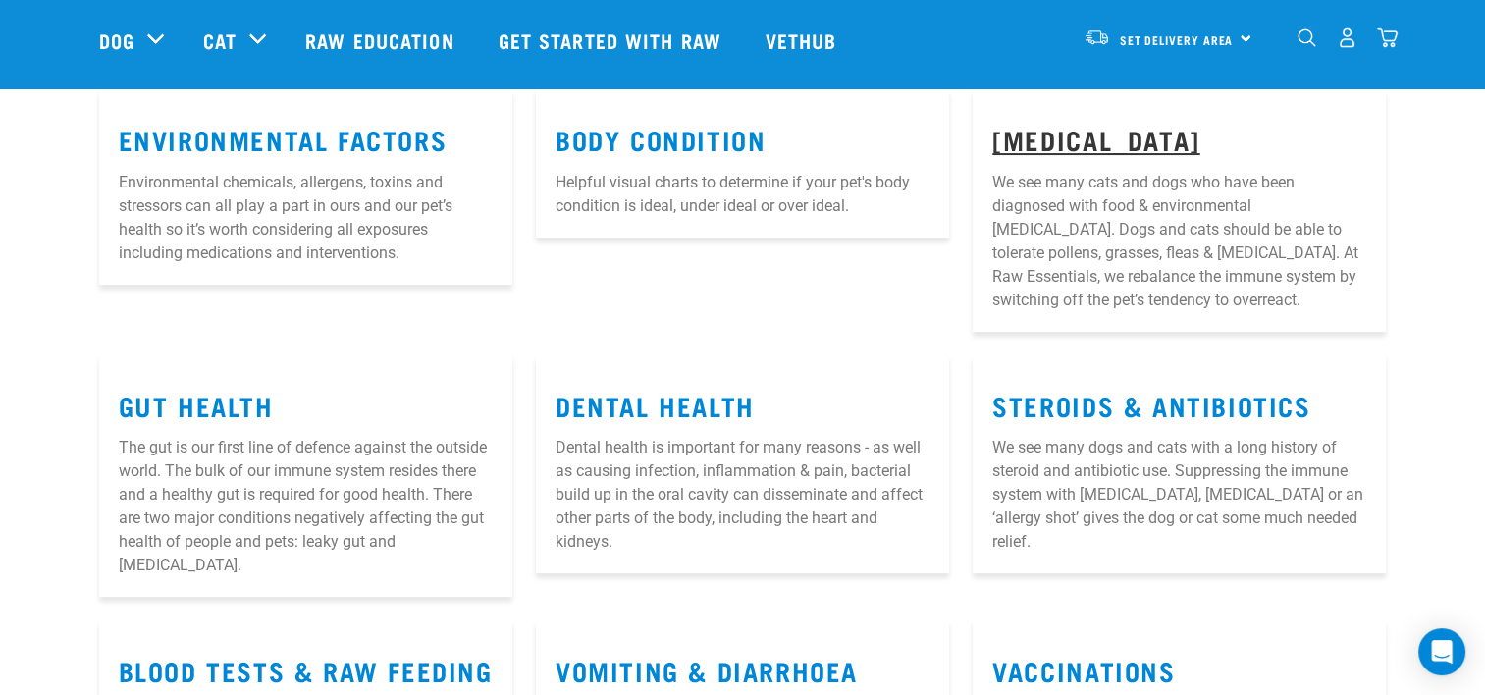
click at [1062, 140] on link "[MEDICAL_DATA]" at bounding box center [1095, 139] width 207 height 15
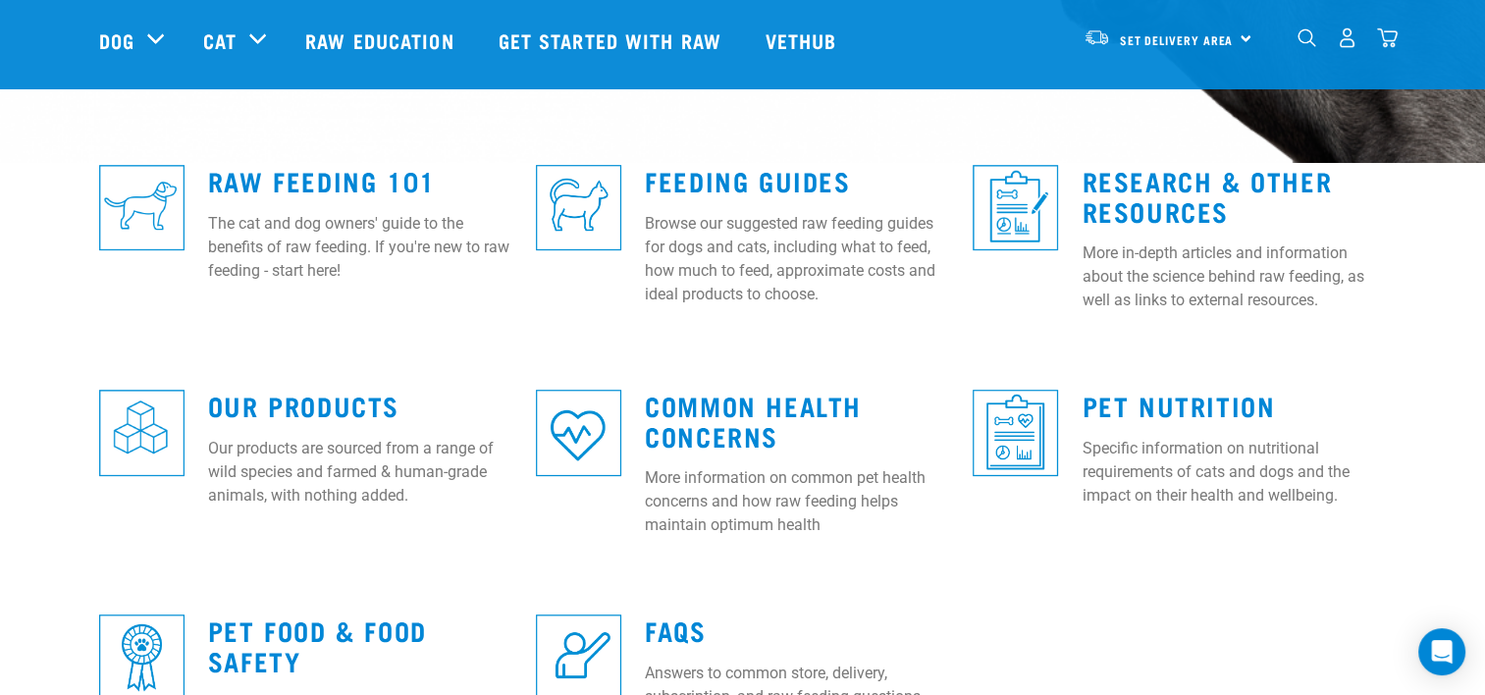
scroll to position [491, 0]
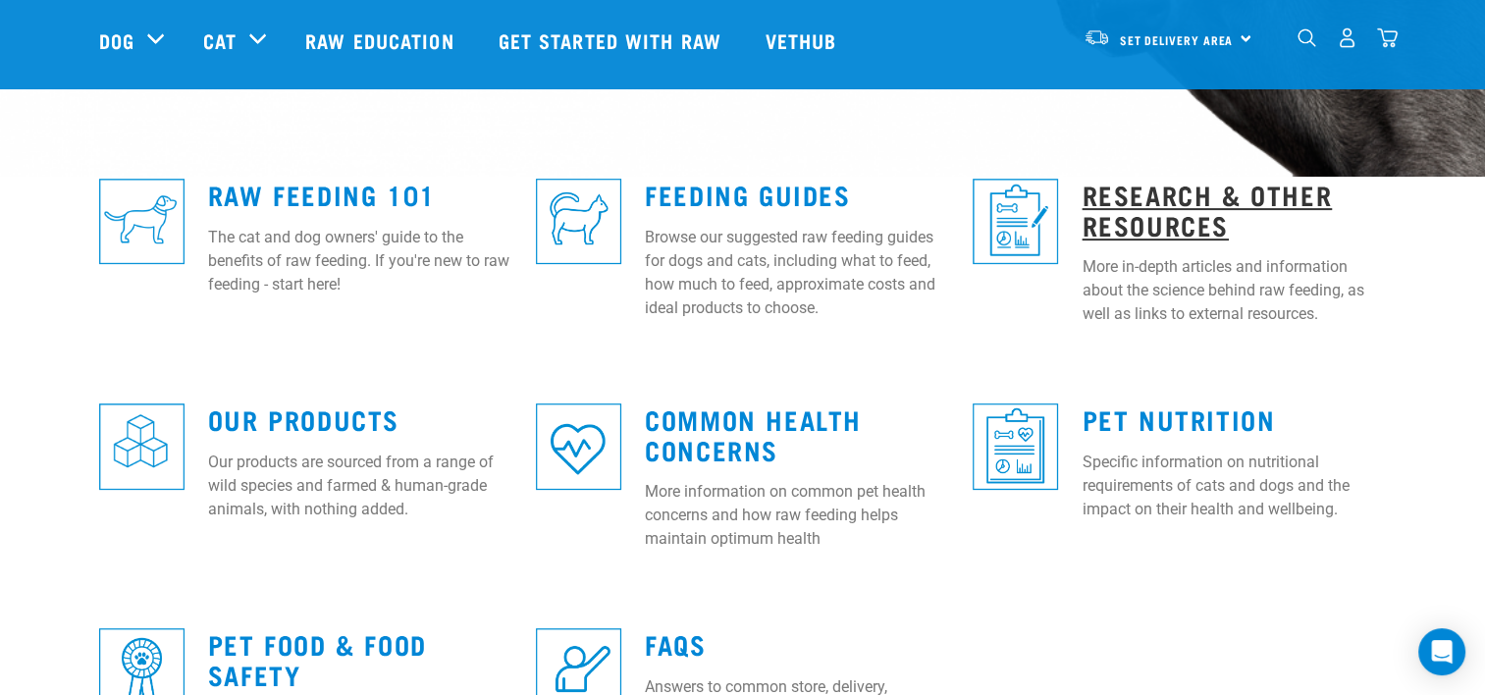
click at [1176, 187] on link "Research & Other Resources" at bounding box center [1207, 208] width 250 height 45
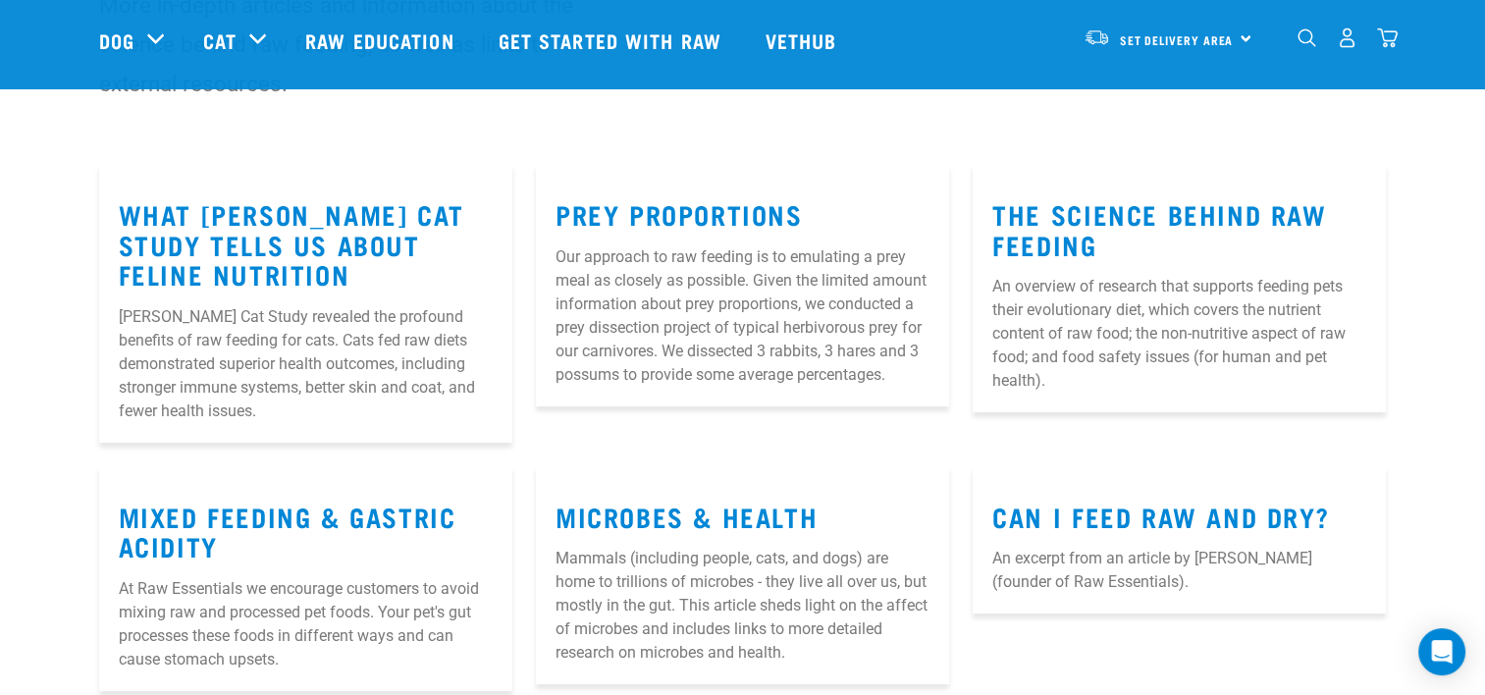
scroll to position [196, 0]
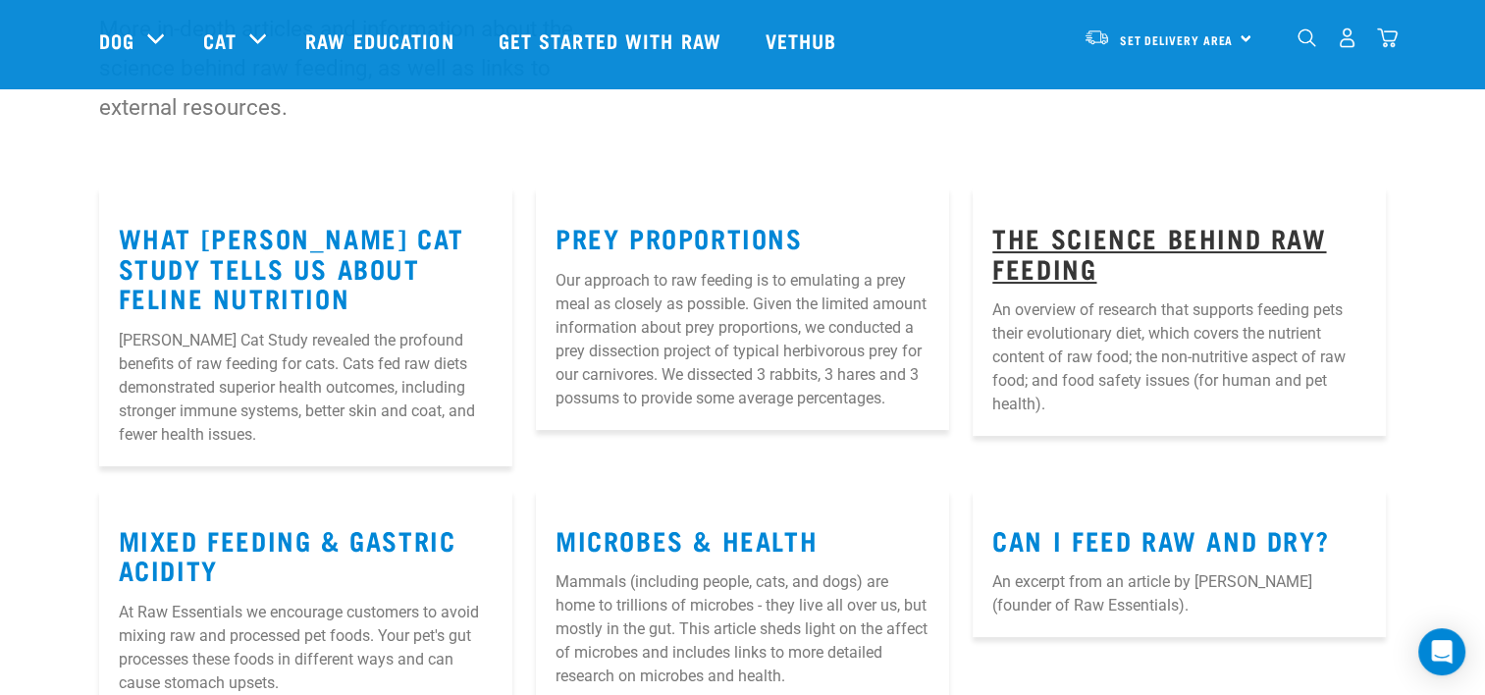
click at [1074, 237] on link "The Science Behind Raw Feeding" at bounding box center [1159, 252] width 334 height 45
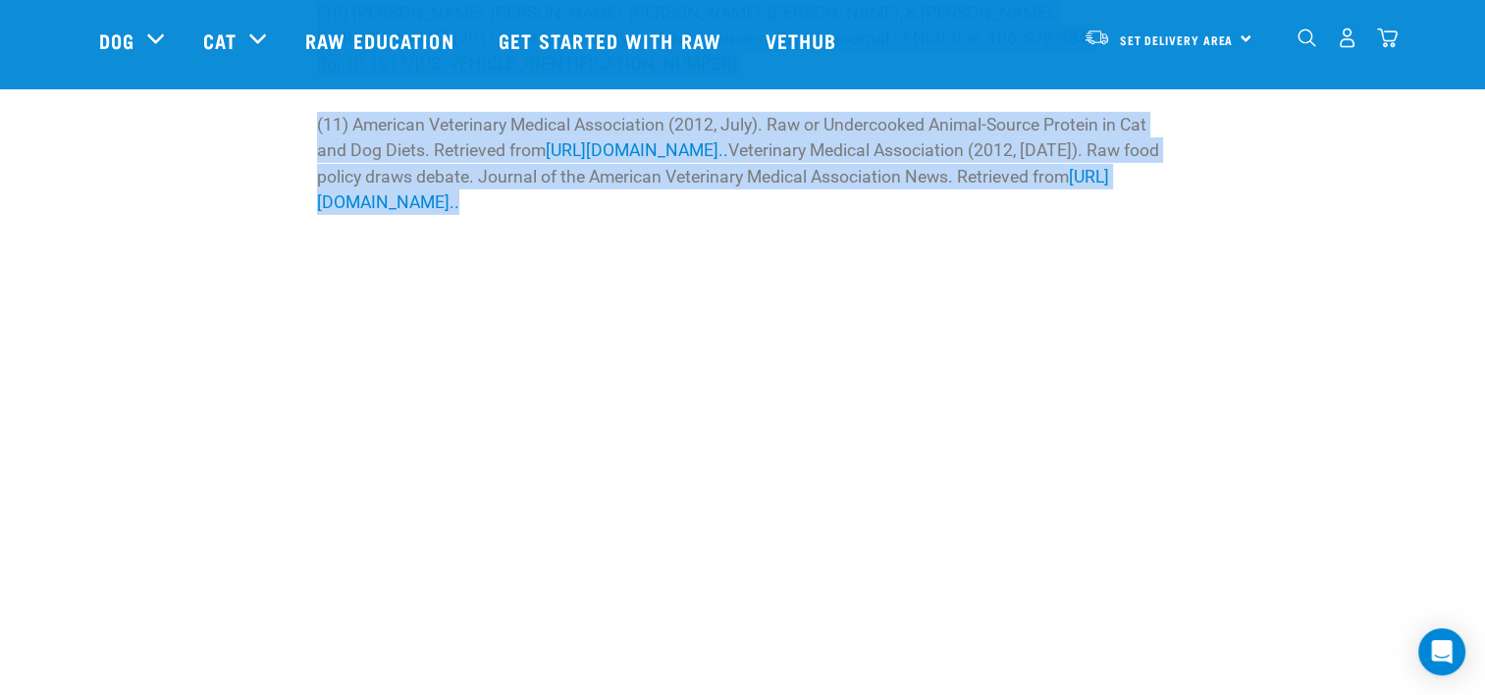
scroll to position [6444, 0]
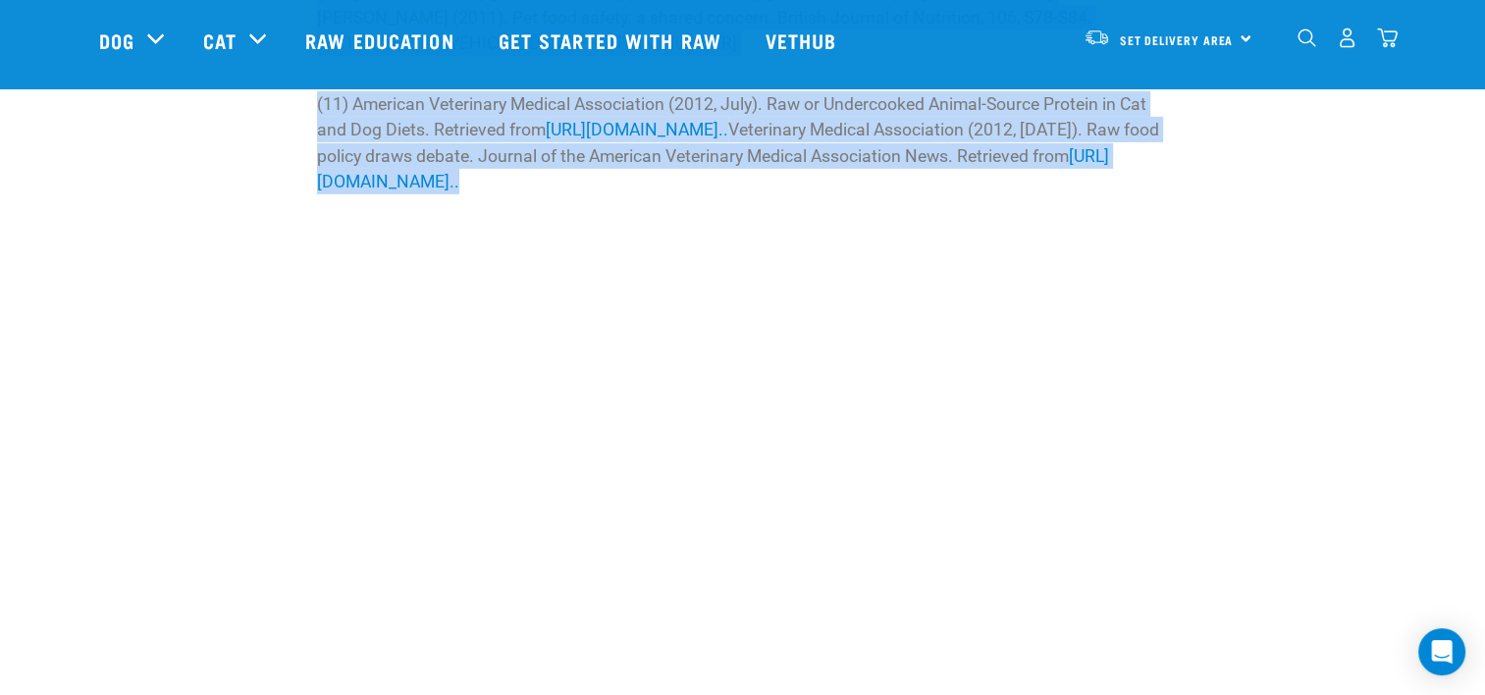
drag, startPoint x: 355, startPoint y: 269, endPoint x: 737, endPoint y: 161, distance: 396.7
copy div "The Science Behind Raw Feeding INTRODUCTION In this era of evidence-based medic…"
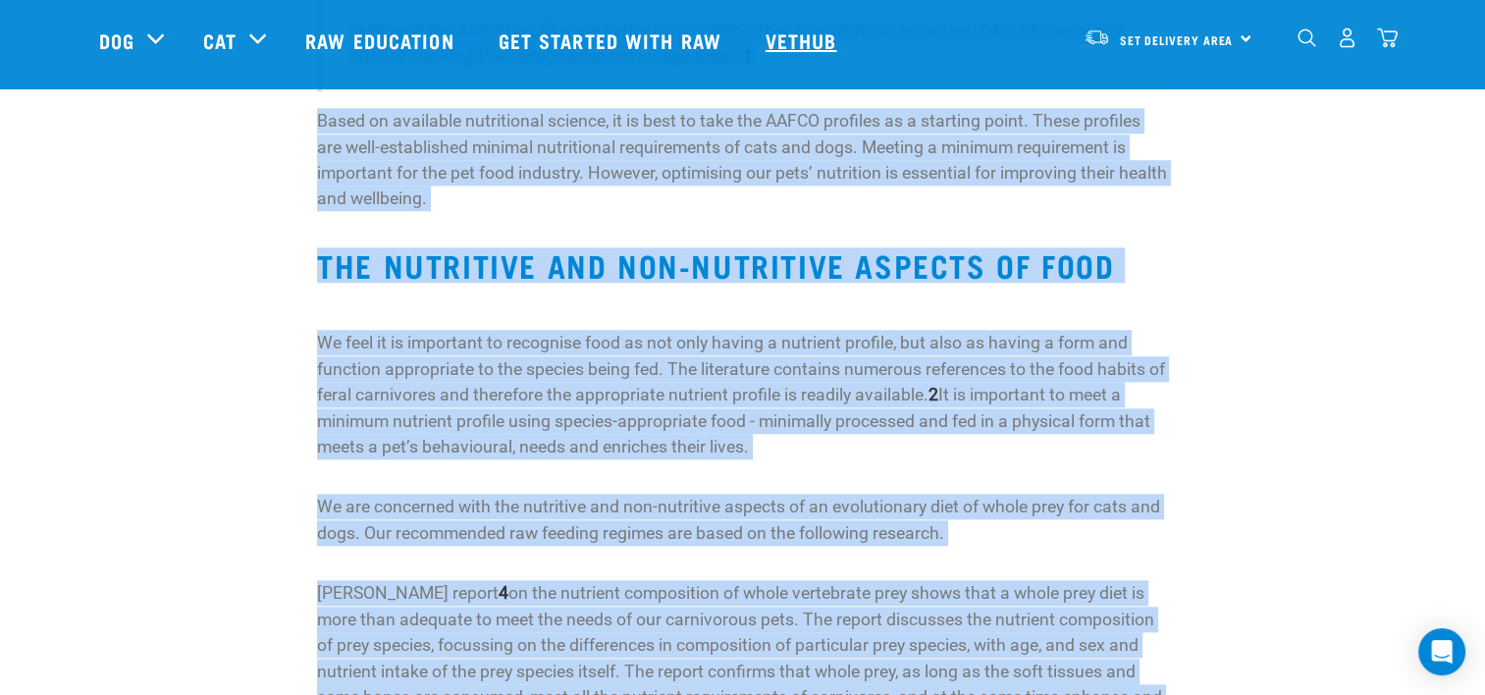
scroll to position [1972, 0]
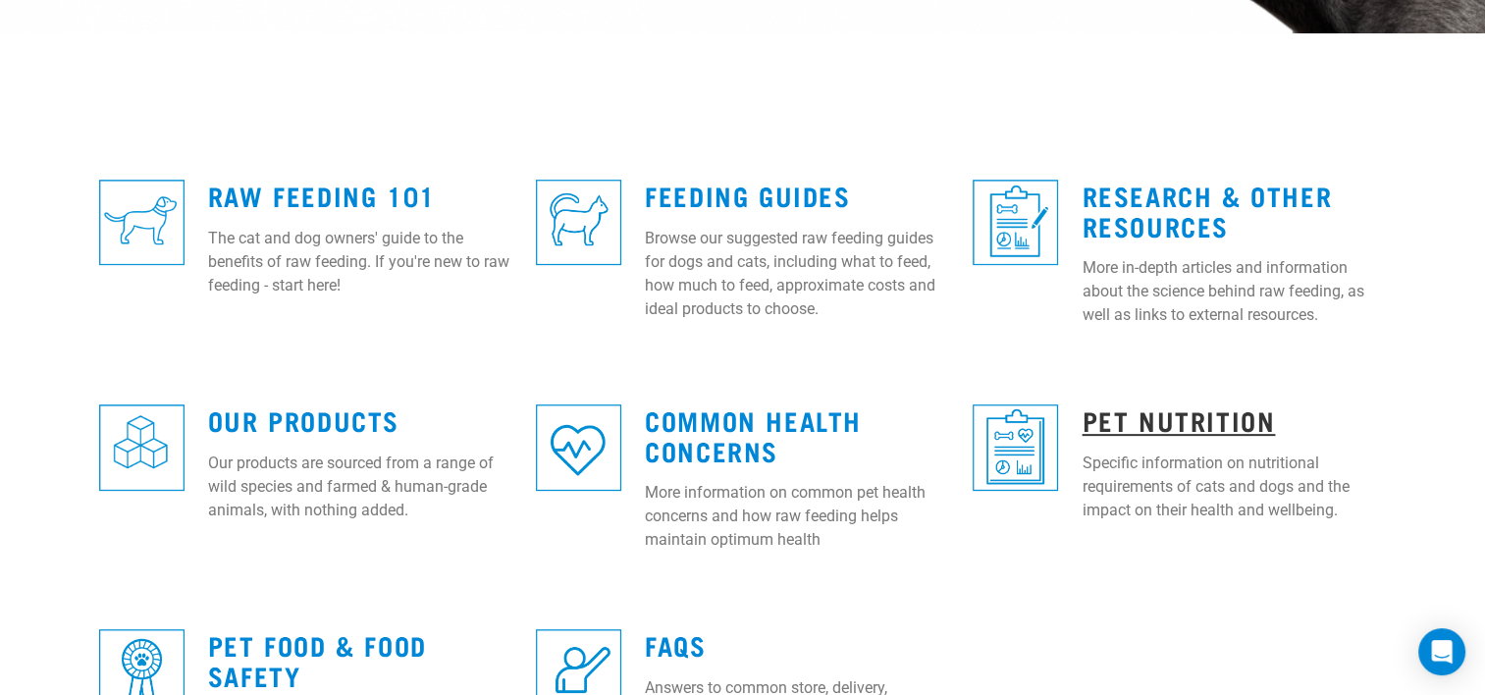
click at [1171, 412] on link "Pet Nutrition" at bounding box center [1178, 419] width 193 height 15
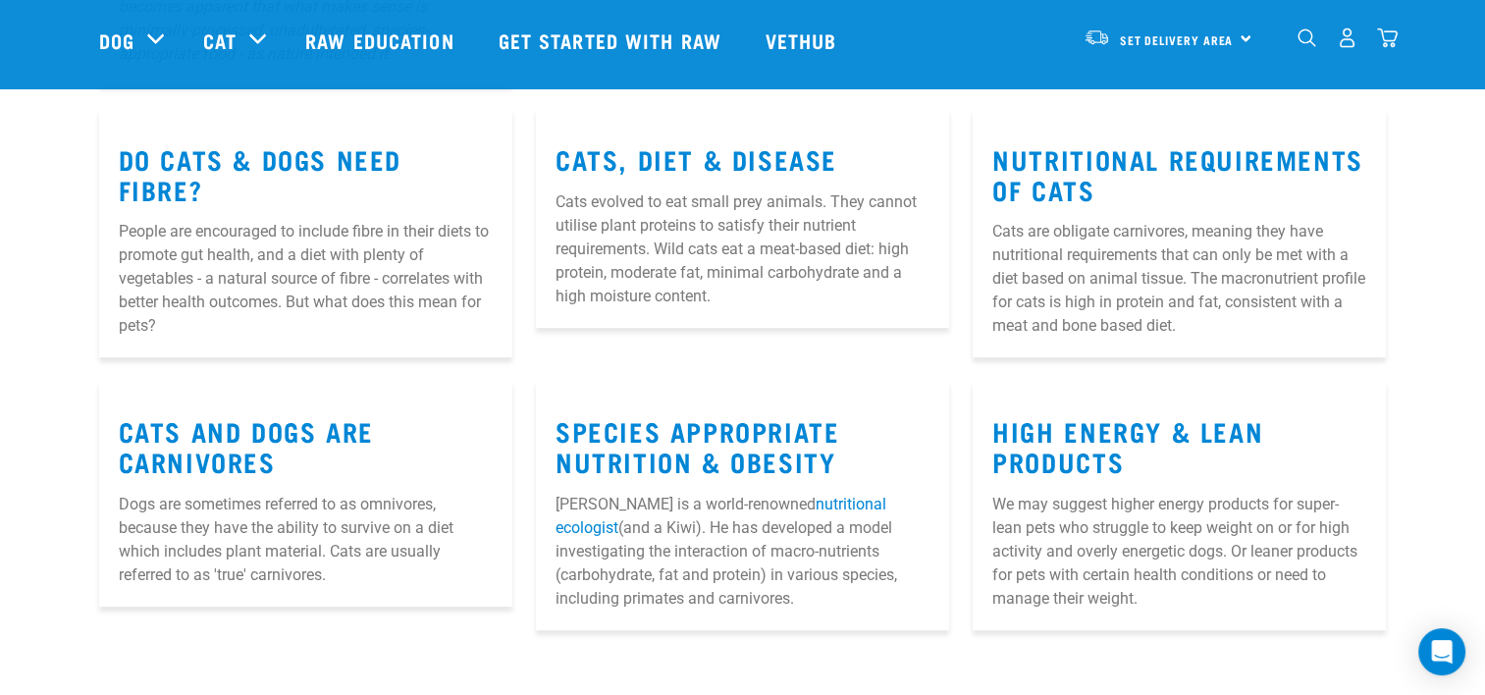
scroll to position [687, 0]
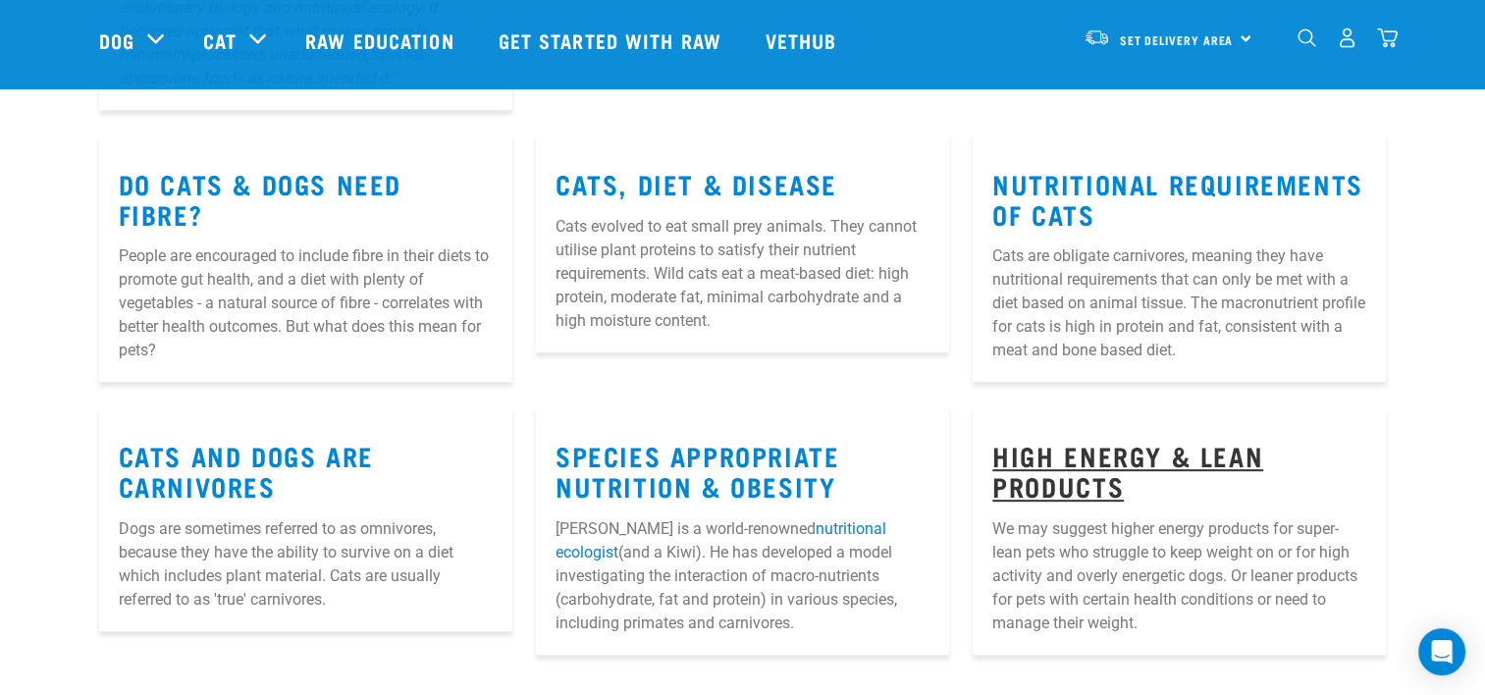
click at [1099, 463] on link "High Energy & Lean Products" at bounding box center [1127, 470] width 271 height 45
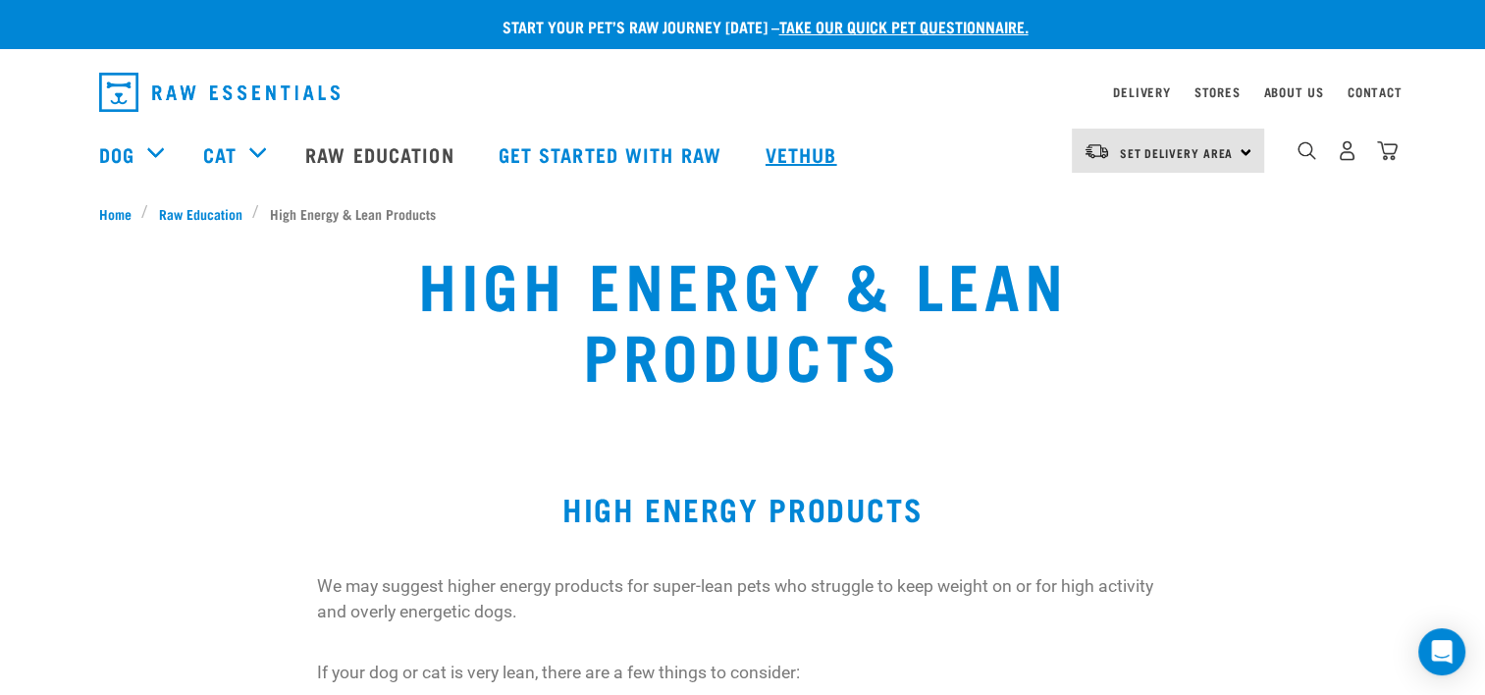
click at [813, 151] on link "Vethub" at bounding box center [804, 154] width 116 height 79
